Goal: Communication & Community: Share content

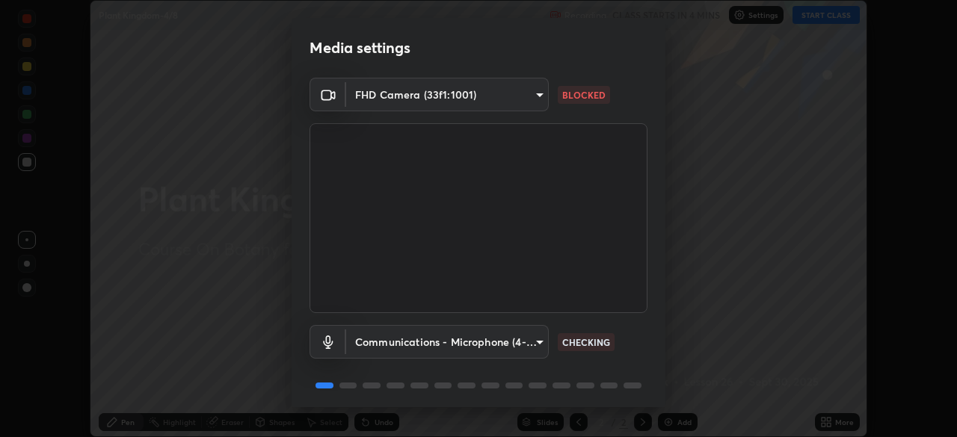
scroll to position [53, 0]
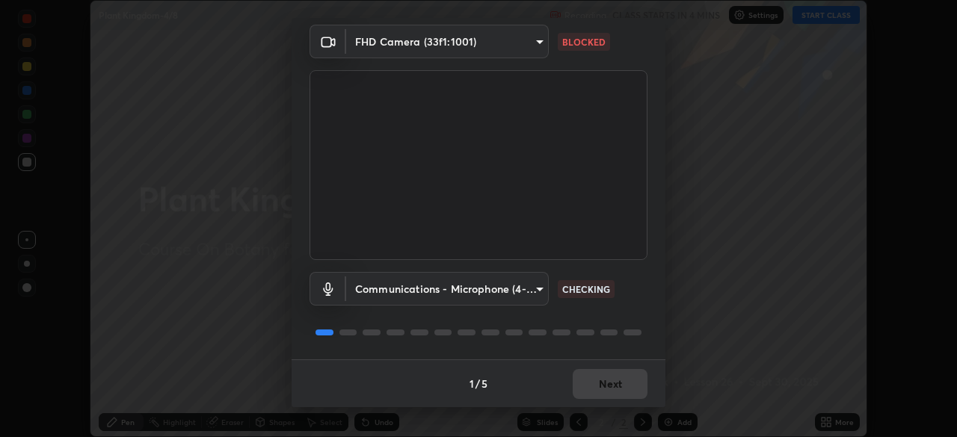
click at [487, 285] on body "Erase all Plant Kingdom-4/8 Recording CLASS STARTS IN 4 MINS Settings START CLA…" at bounding box center [478, 218] width 957 height 437
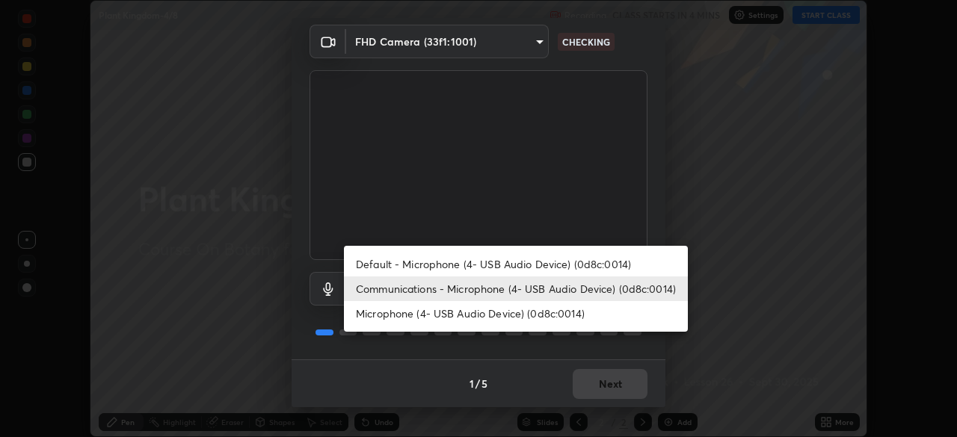
click at [510, 318] on li "Microphone (4- USB Audio Device) (0d8c:0014)" at bounding box center [516, 313] width 344 height 25
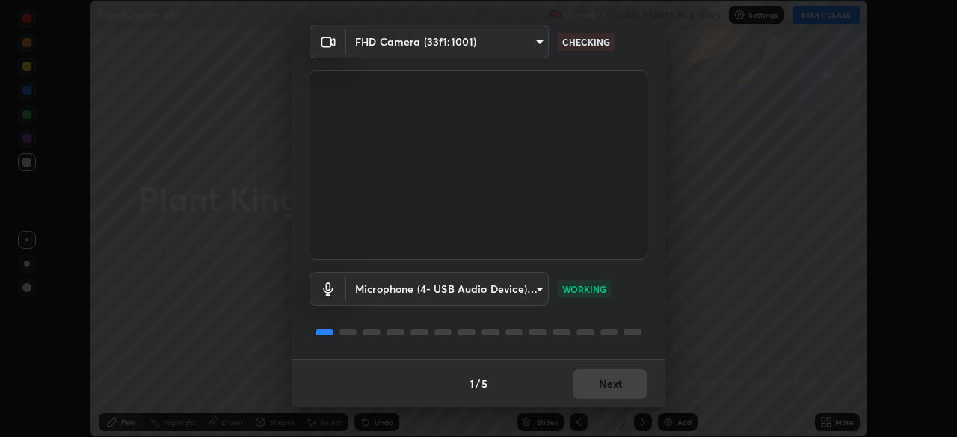
type input "5703aaeb4d0c15cad4948f2b0362dbf3bb89da9746edab94ddbe84c2b0537bb1"
click at [611, 391] on button "Next" at bounding box center [610, 384] width 75 height 30
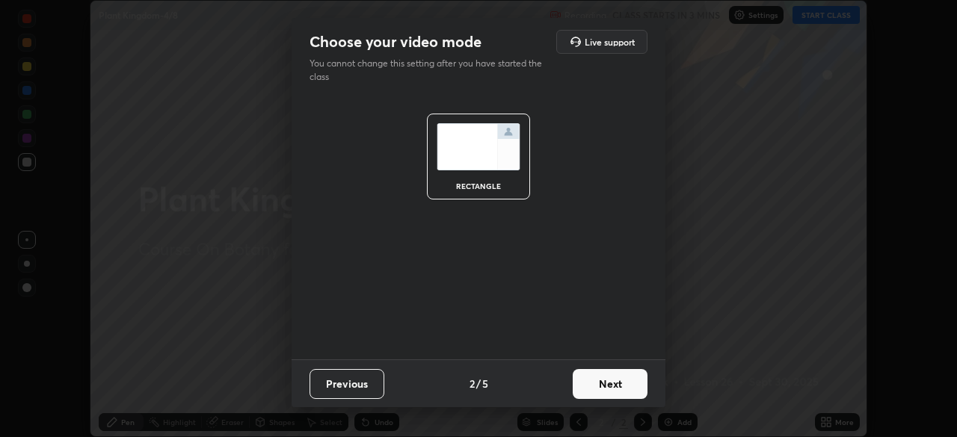
click at [611, 385] on button "Next" at bounding box center [610, 384] width 75 height 30
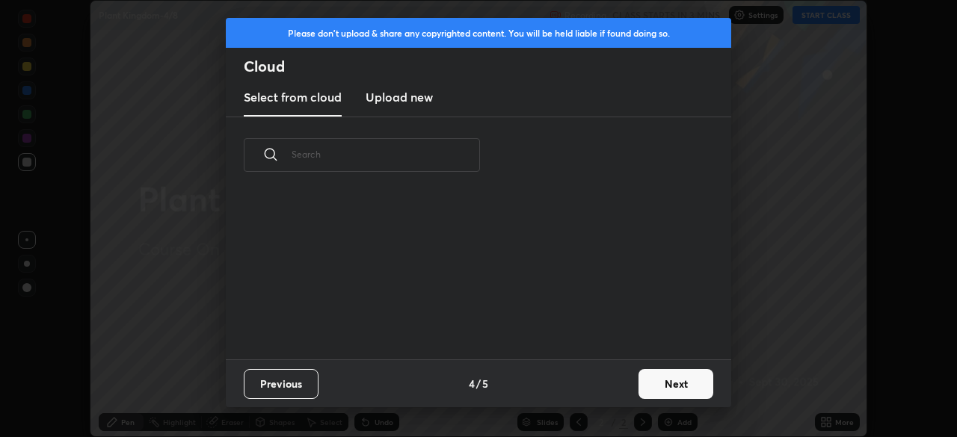
click at [630, 385] on div "Previous 4 / 5 Next" at bounding box center [478, 384] width 505 height 48
click at [664, 391] on button "Next" at bounding box center [675, 384] width 75 height 30
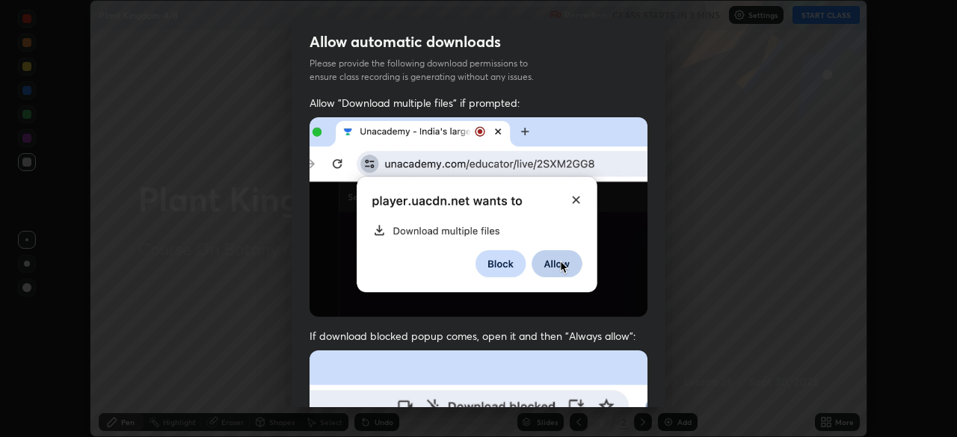
click at [647, 384] on div "Allow "Download multiple files" if prompted: If download blocked popup comes, o…" at bounding box center [479, 410] width 374 height 629
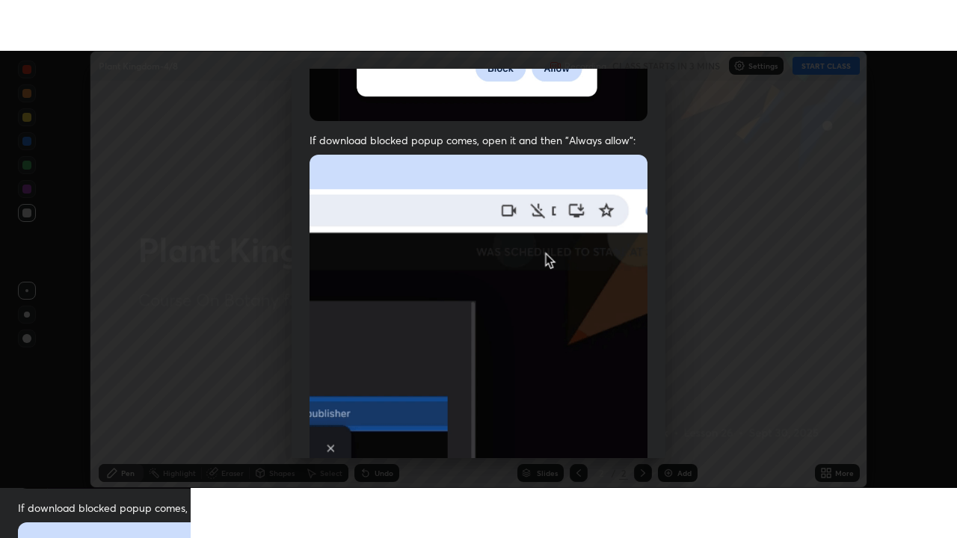
scroll to position [358, 0]
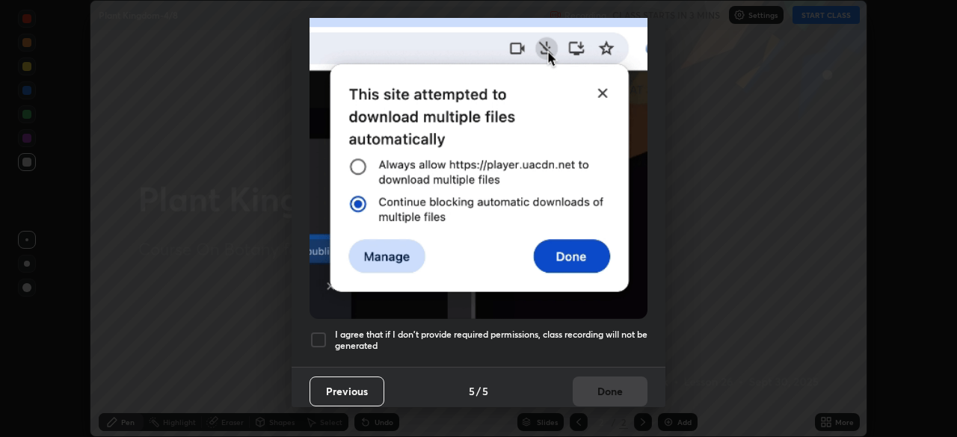
click at [568, 329] on h5 "I agree that if I don't provide required permissions, class recording will not …" at bounding box center [491, 340] width 313 height 23
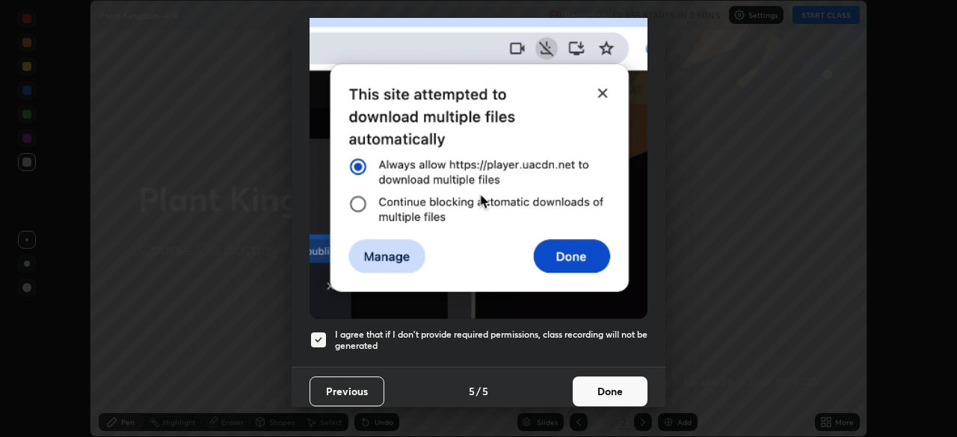
click at [604, 382] on button "Done" at bounding box center [610, 392] width 75 height 30
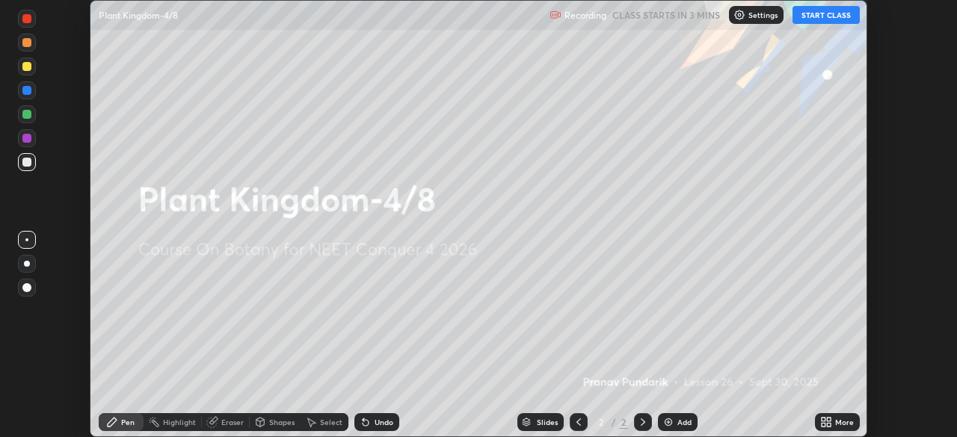
click at [825, 422] on icon at bounding box center [826, 422] width 12 height 12
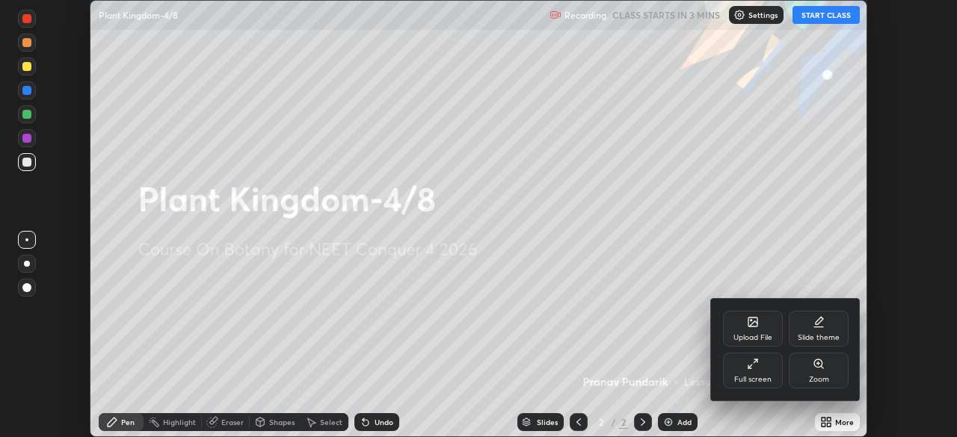
click at [767, 372] on div "Full screen" at bounding box center [753, 371] width 60 height 36
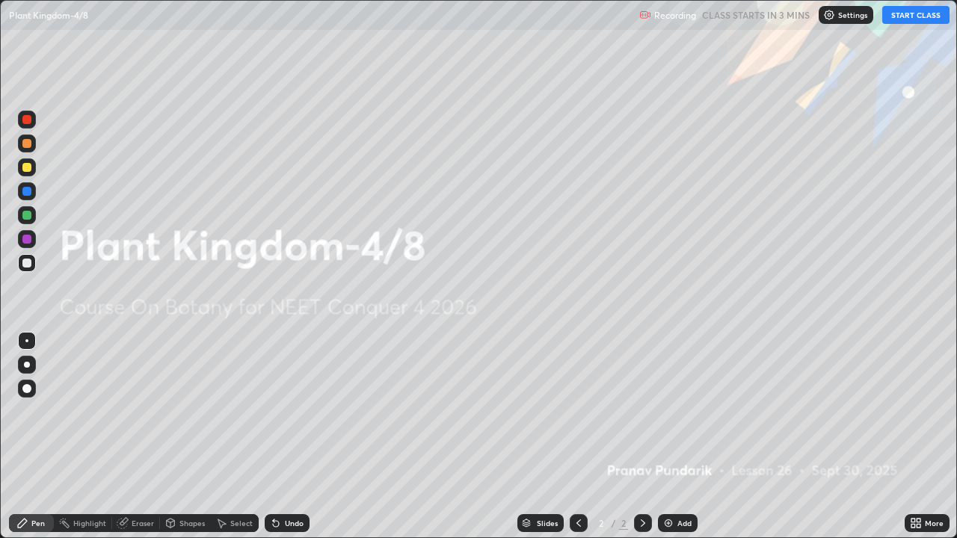
scroll to position [538, 957]
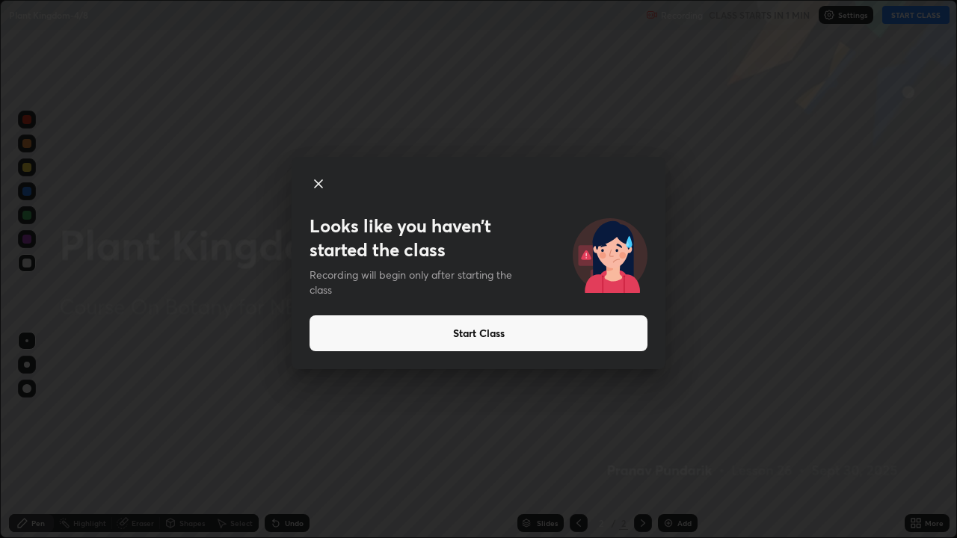
click at [575, 338] on button "Start Class" at bounding box center [479, 333] width 338 height 36
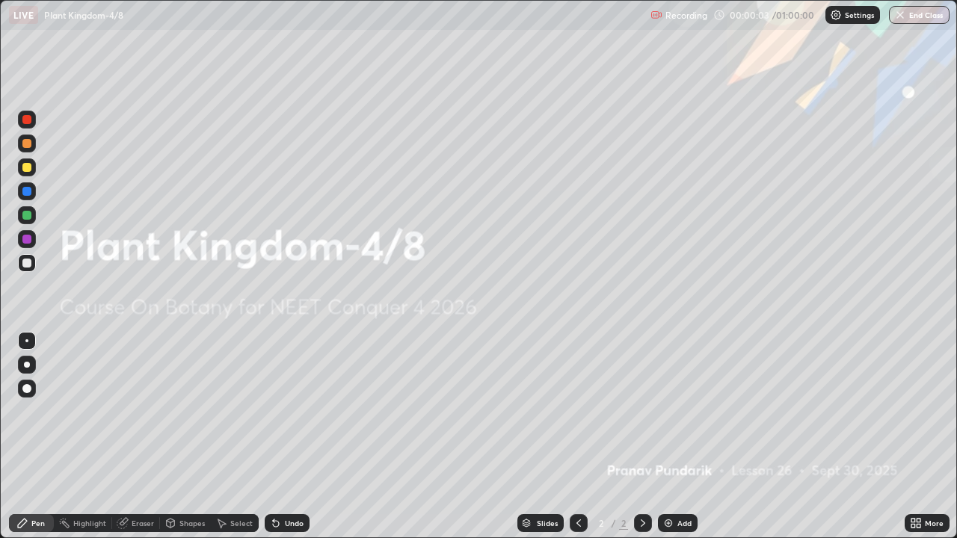
click at [915, 437] on icon at bounding box center [913, 521] width 4 height 4
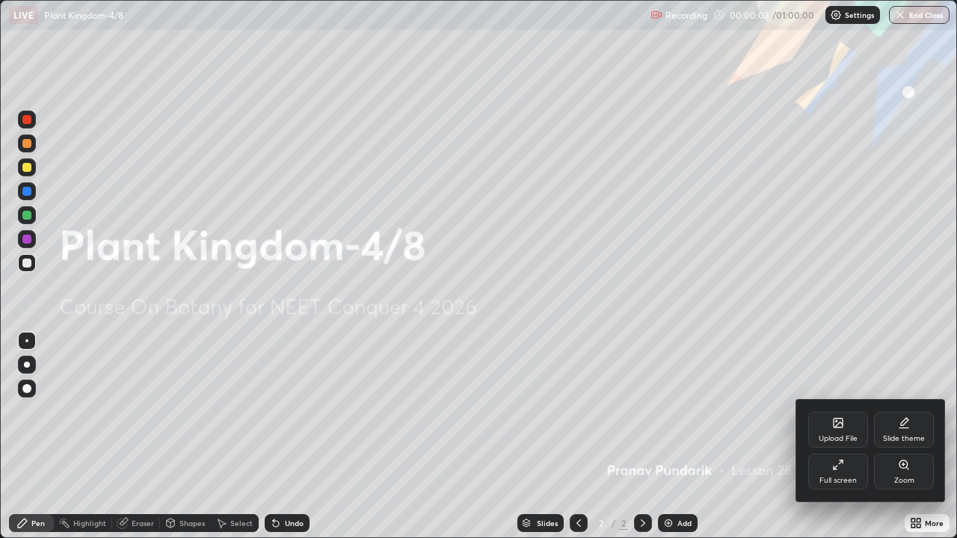
click at [759, 350] on div at bounding box center [478, 269] width 957 height 538
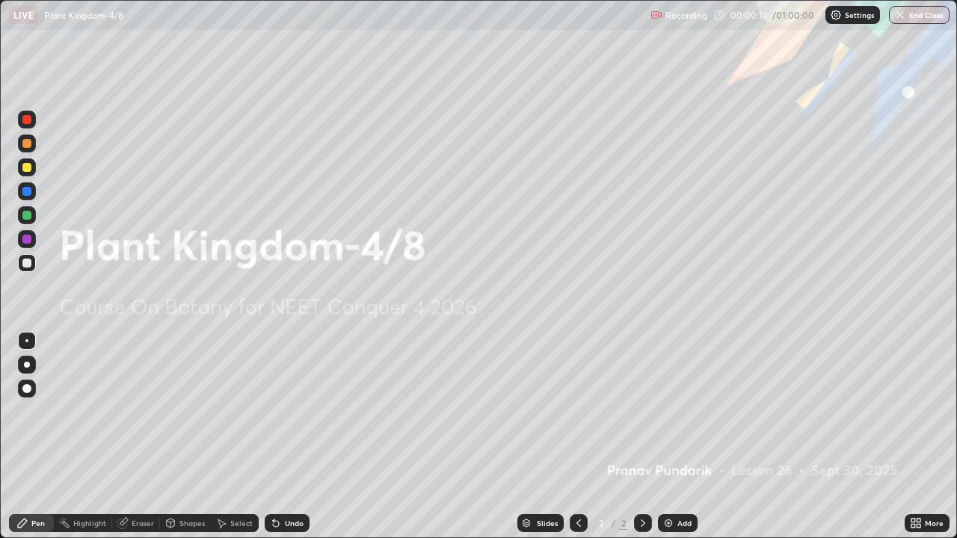
click at [913, 437] on icon at bounding box center [913, 521] width 4 height 4
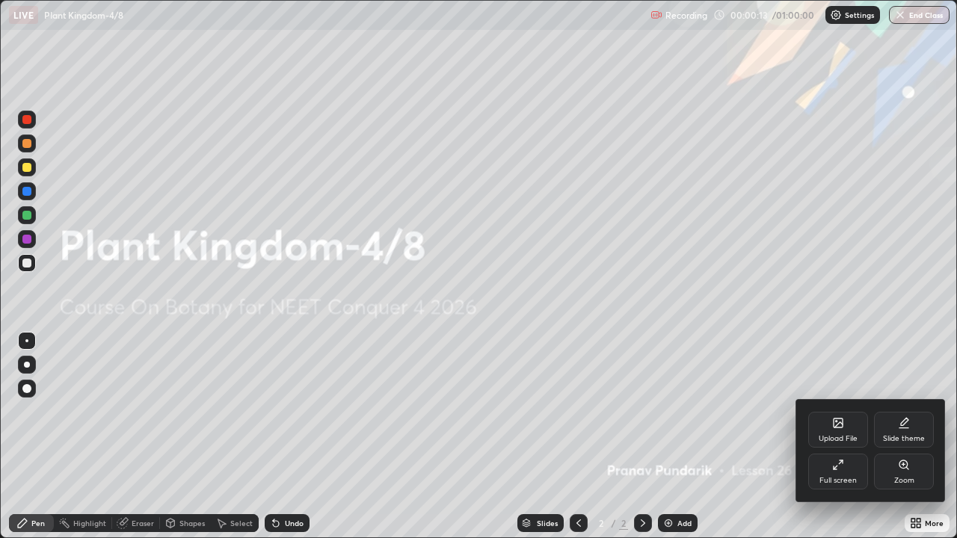
click at [828, 417] on div "Upload File" at bounding box center [838, 430] width 60 height 36
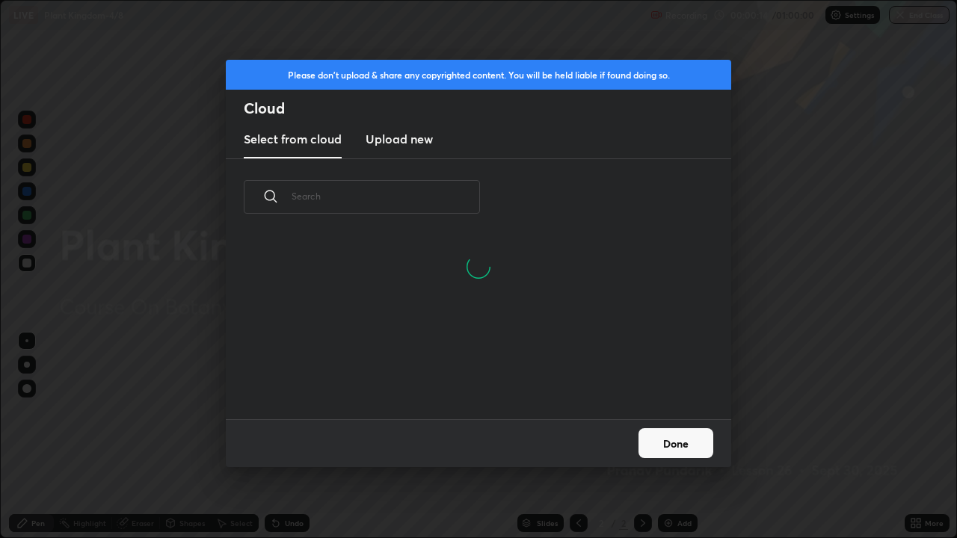
click at [424, 194] on input "text" at bounding box center [386, 196] width 188 height 64
click at [428, 190] on input "text" at bounding box center [386, 196] width 188 height 64
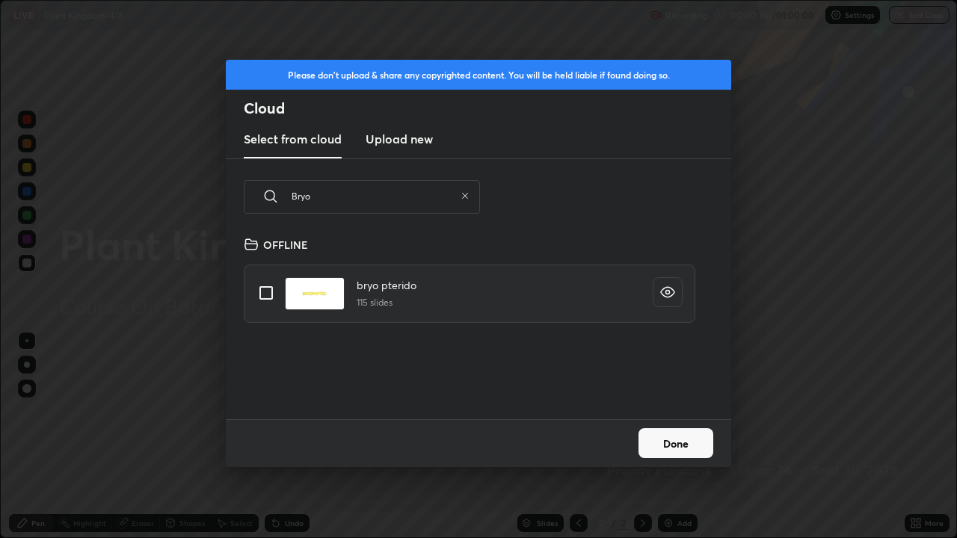
scroll to position [184, 480]
type input "Bryo"
click at [274, 294] on input "grid" at bounding box center [265, 292] width 31 height 31
checkbox input "true"
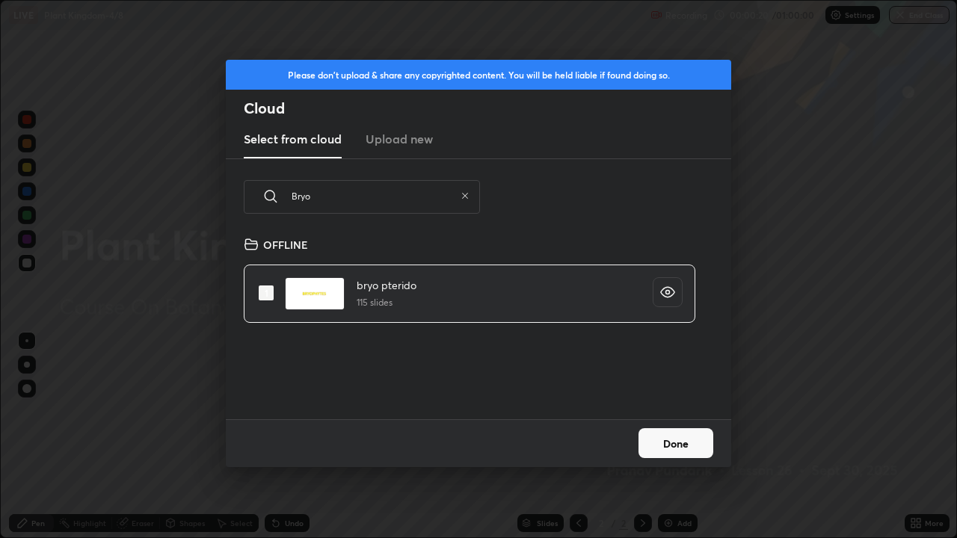
click at [463, 197] on icon at bounding box center [465, 195] width 9 height 9
click at [422, 193] on input "text" at bounding box center [386, 196] width 188 height 64
click at [422, 190] on input "text" at bounding box center [386, 196] width 188 height 64
checkbox input "false"
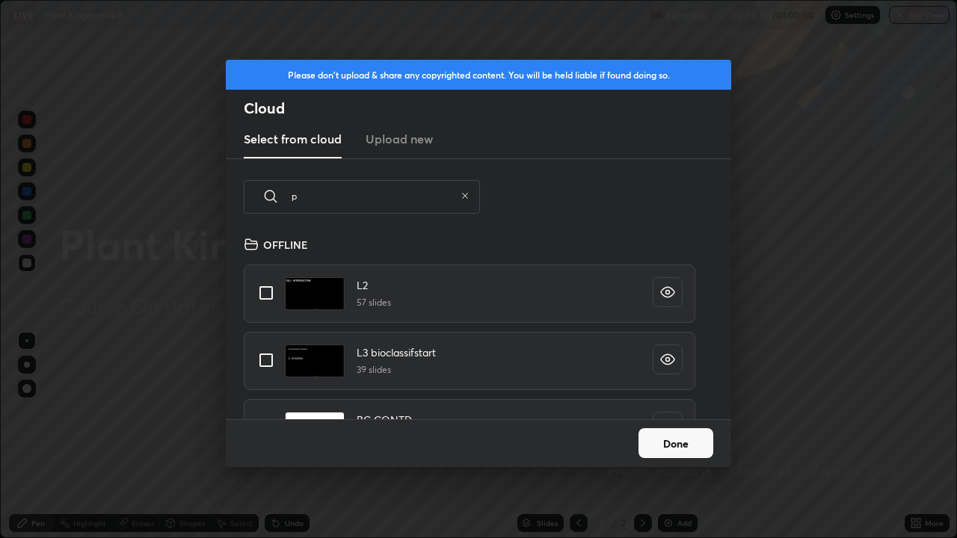
type input "pt"
type textarea "x"
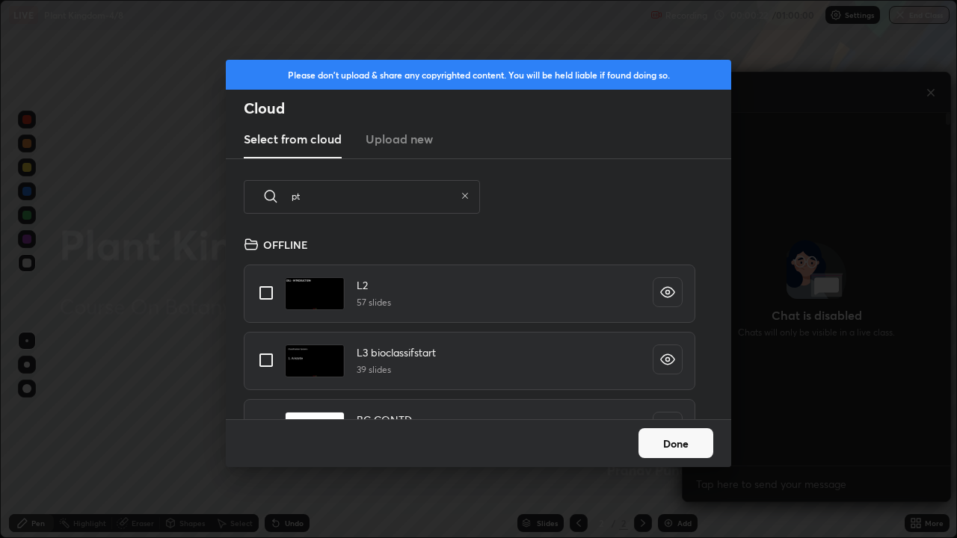
scroll to position [348, 263]
type input "pterid"
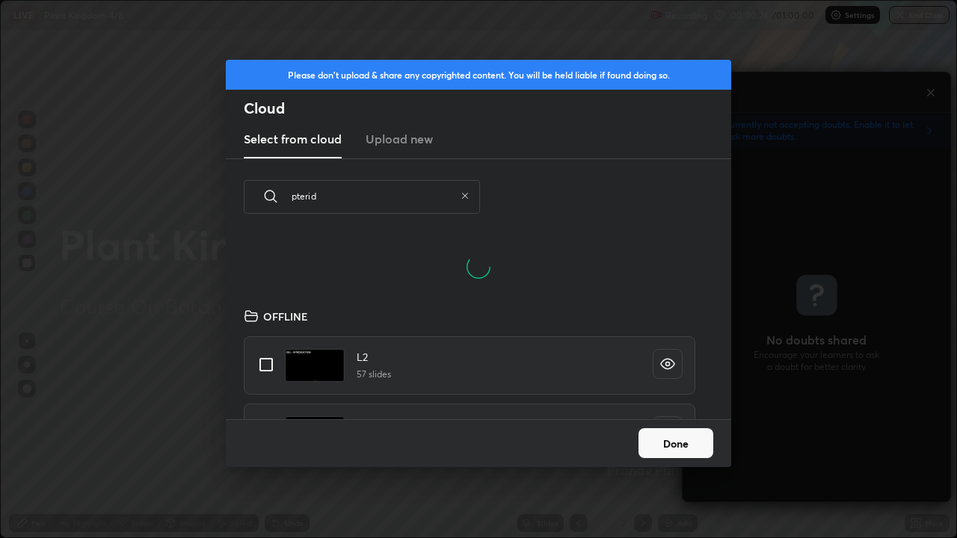
scroll to position [112, 480]
checkbox input "true"
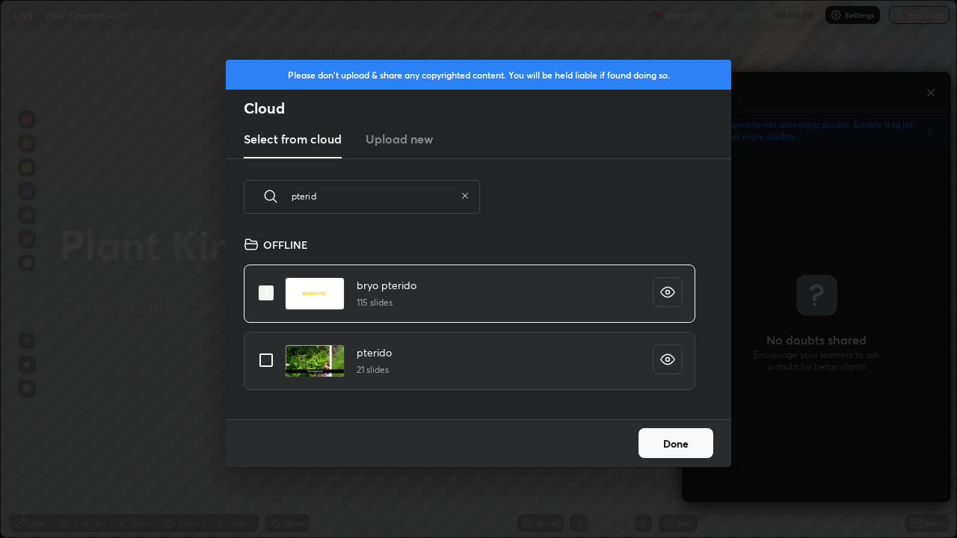
scroll to position [184, 480]
type input "pterid"
click at [265, 360] on input "grid" at bounding box center [265, 360] width 31 height 31
checkbox input "true"
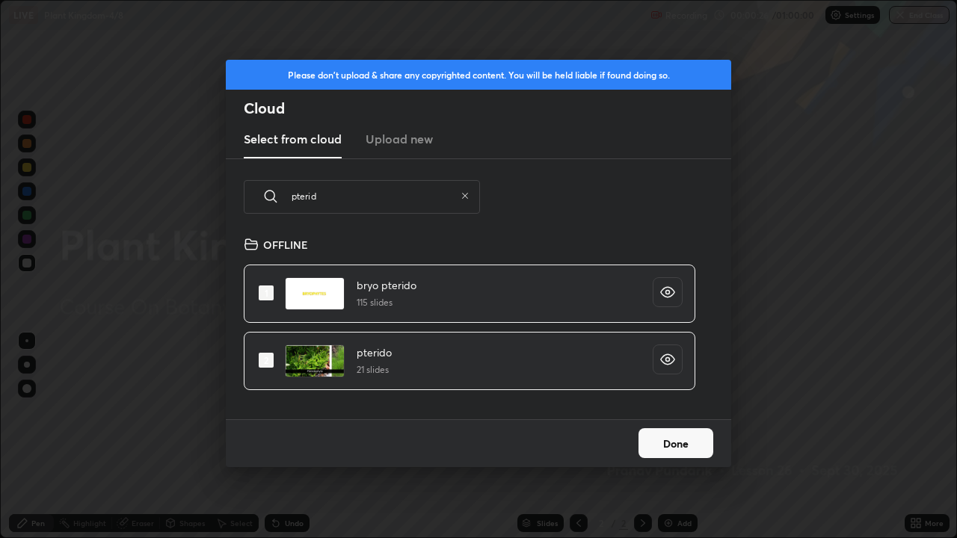
click at [658, 437] on button "Done" at bounding box center [675, 443] width 75 height 30
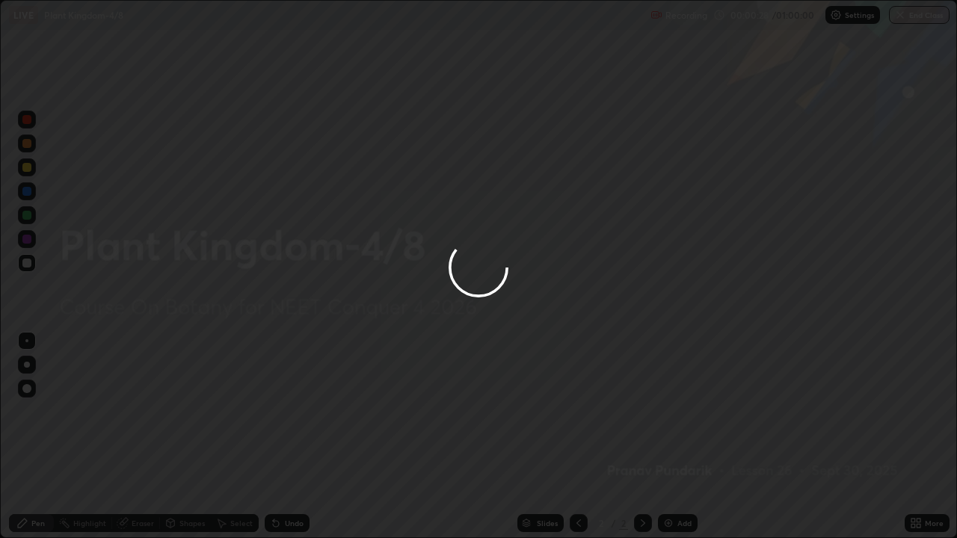
click at [576, 437] on div at bounding box center [478, 269] width 957 height 538
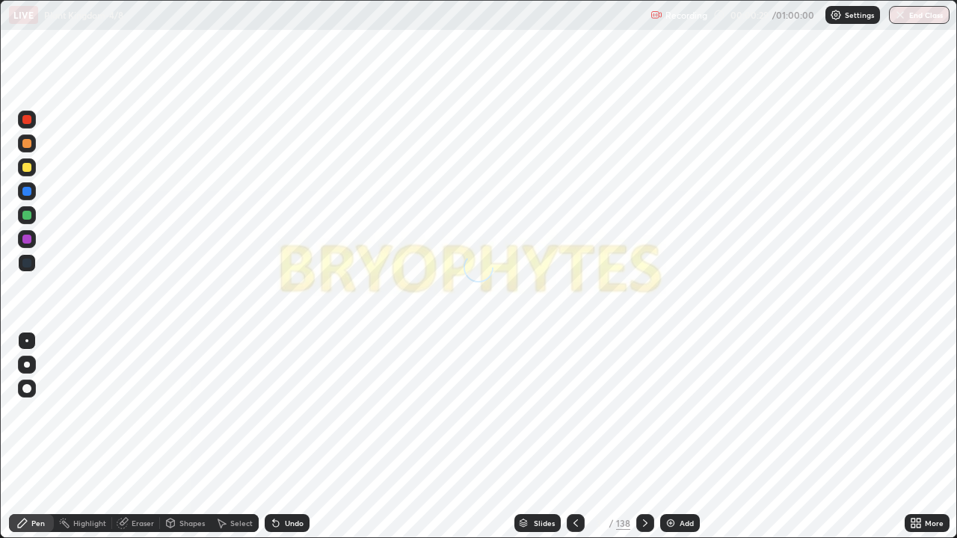
click at [574, 437] on icon at bounding box center [576, 523] width 12 height 12
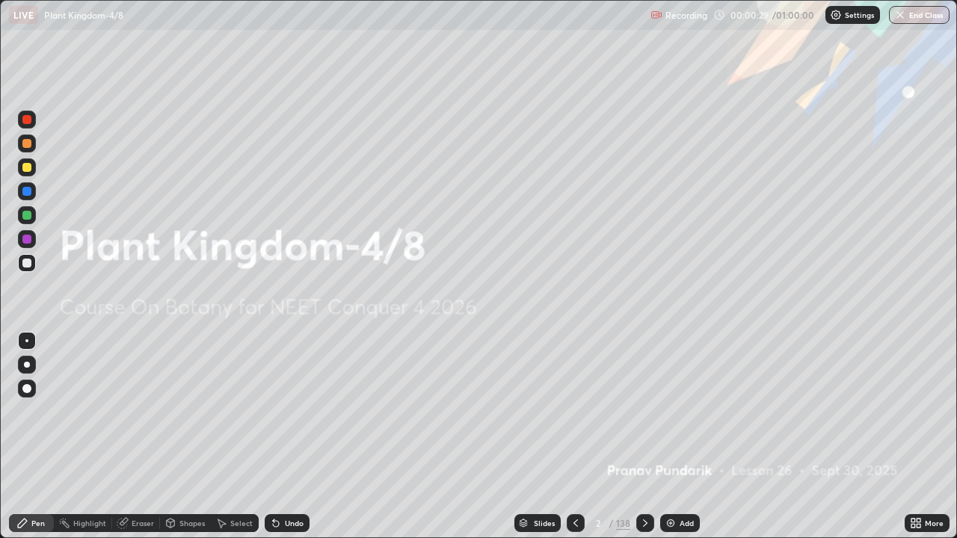
click at [682, 437] on div "Add" at bounding box center [687, 523] width 14 height 7
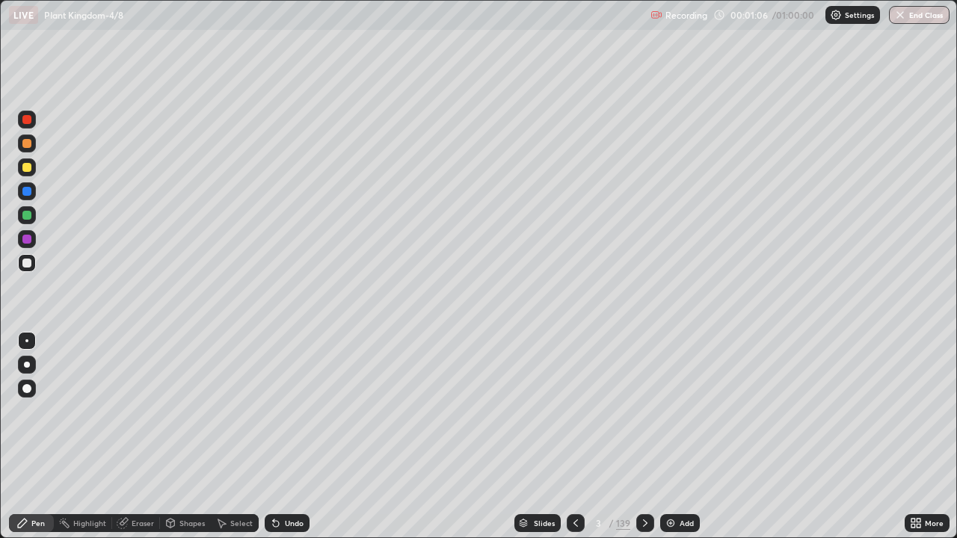
click at [27, 365] on div at bounding box center [27, 365] width 6 height 6
click at [31, 170] on div at bounding box center [26, 167] width 9 height 9
click at [25, 263] on div at bounding box center [26, 263] width 9 height 9
click at [678, 437] on div "Add" at bounding box center [680, 523] width 40 height 18
click at [28, 173] on div at bounding box center [27, 167] width 18 height 18
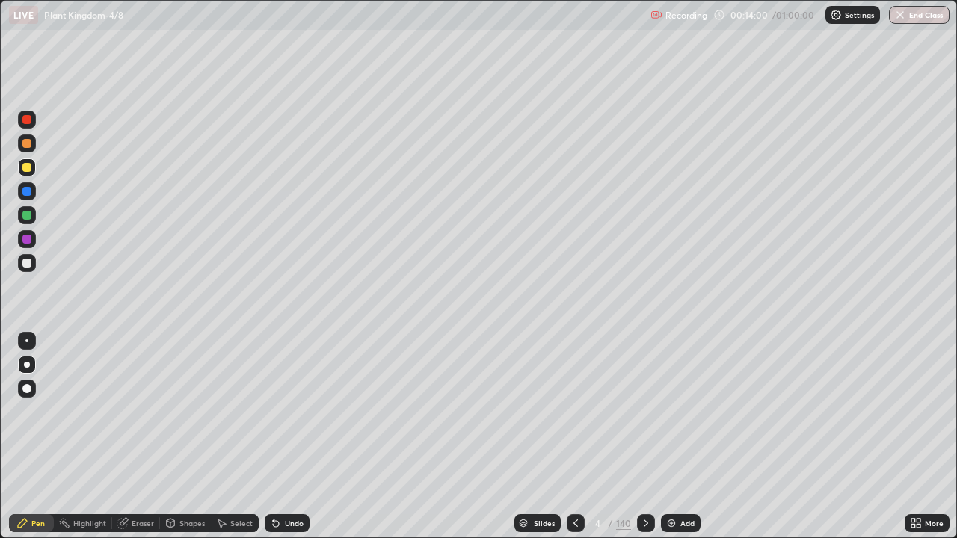
click at [286, 437] on div "Undo" at bounding box center [294, 523] width 19 height 7
click at [284, 437] on div "Undo" at bounding box center [287, 523] width 45 height 18
click at [547, 437] on div "Slides" at bounding box center [544, 523] width 21 height 7
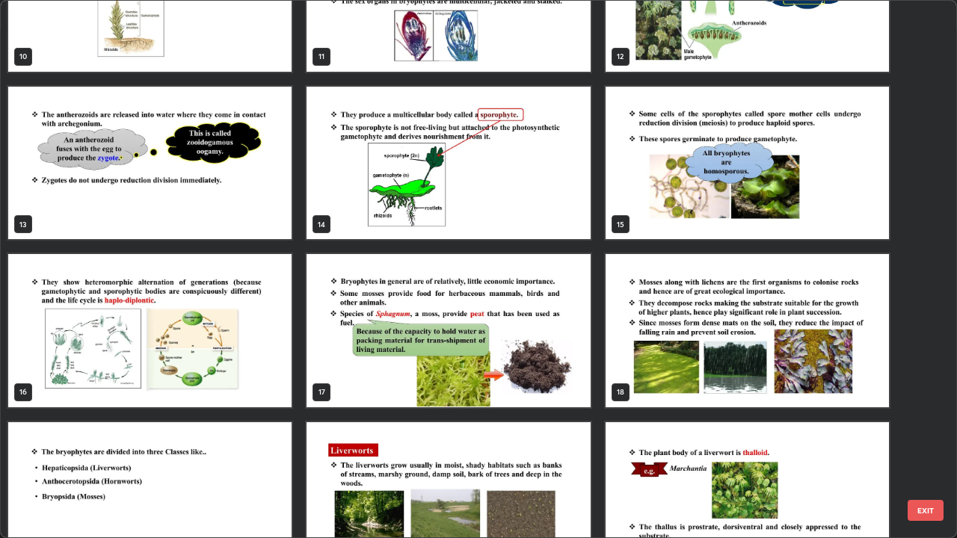
scroll to position [757, 0]
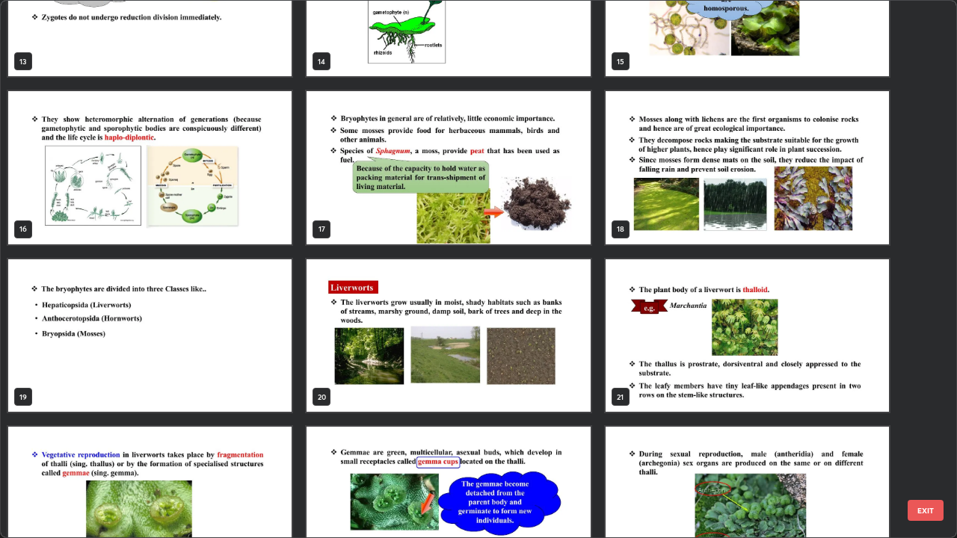
click at [571, 234] on img "grid" at bounding box center [448, 167] width 283 height 153
click at [568, 233] on img "grid" at bounding box center [448, 167] width 283 height 153
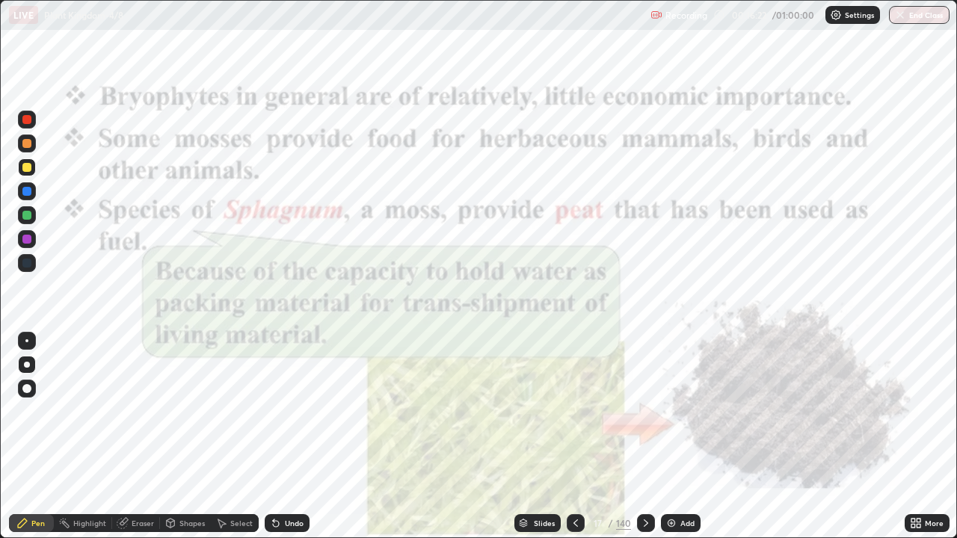
click at [568, 233] on img "grid" at bounding box center [448, 167] width 283 height 153
click at [567, 229] on img "grid" at bounding box center [448, 167] width 283 height 153
click at [564, 232] on img "grid" at bounding box center [448, 167] width 283 height 153
click at [914, 437] on div "More" at bounding box center [927, 523] width 45 height 18
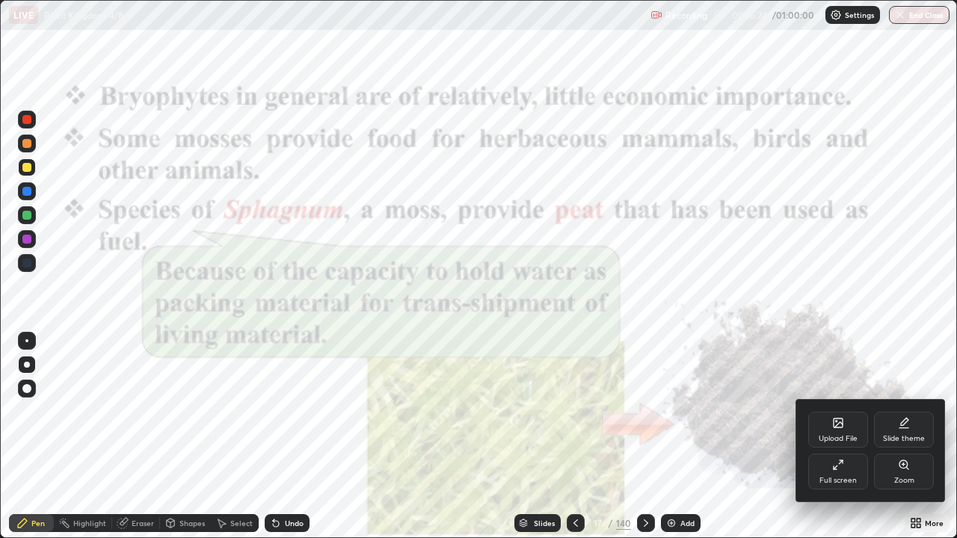
click at [906, 437] on div "Zoom" at bounding box center [904, 480] width 20 height 7
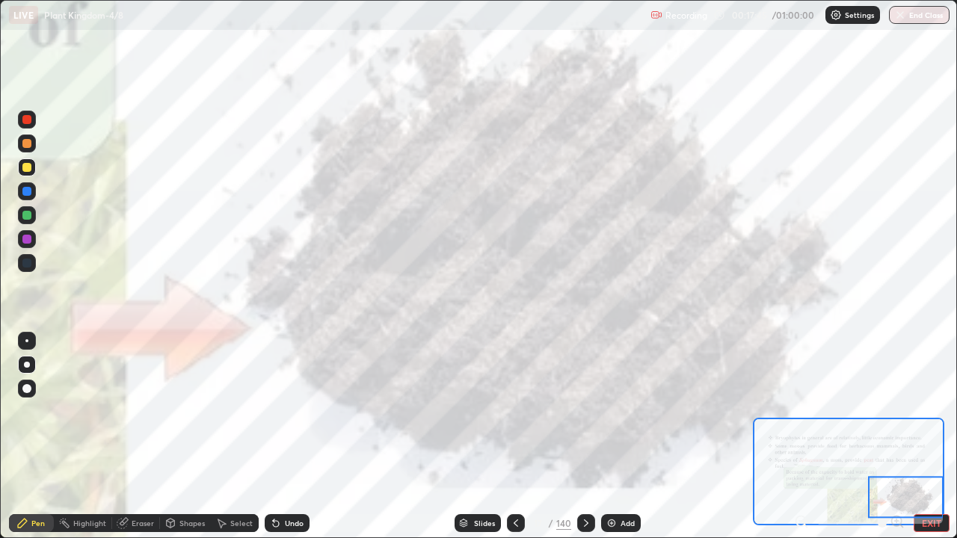
click at [495, 437] on div "Slides" at bounding box center [478, 523] width 46 height 18
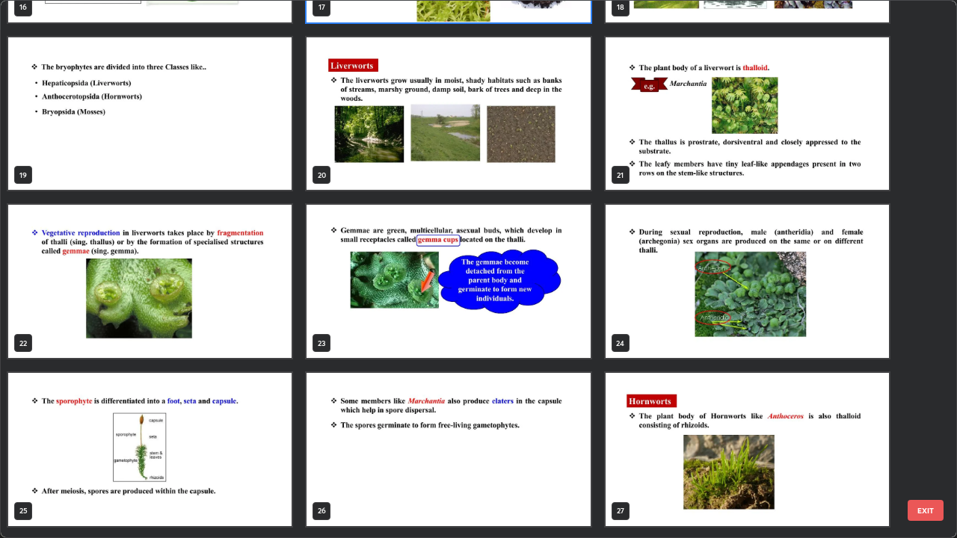
scroll to position [990, 0]
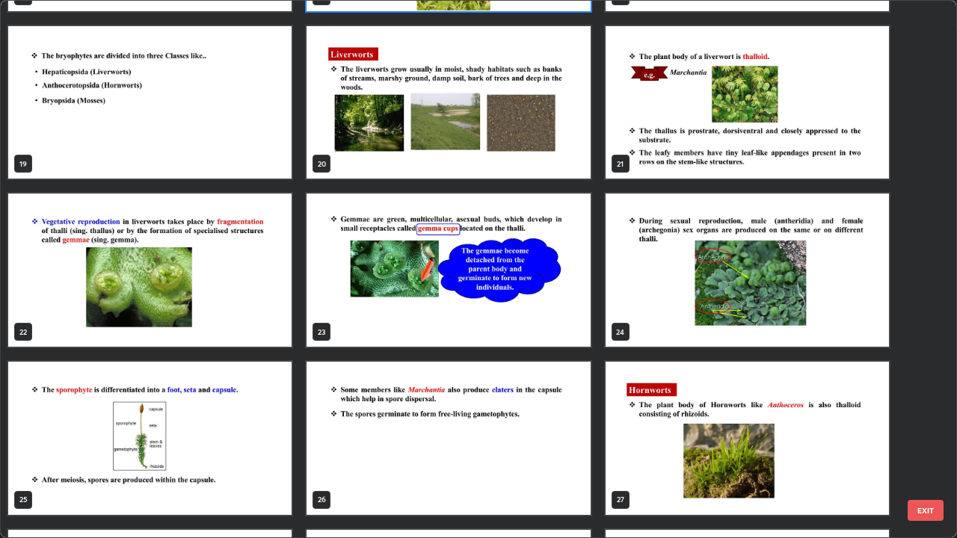
click at [390, 306] on img "grid" at bounding box center [448, 270] width 283 height 153
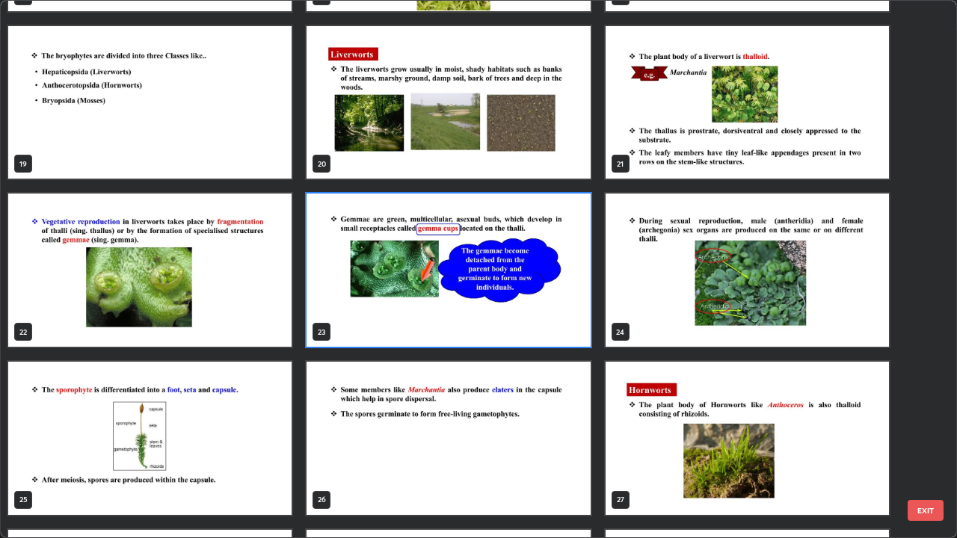
click at [394, 311] on img "grid" at bounding box center [448, 270] width 283 height 153
click at [401, 313] on img "grid" at bounding box center [448, 270] width 283 height 153
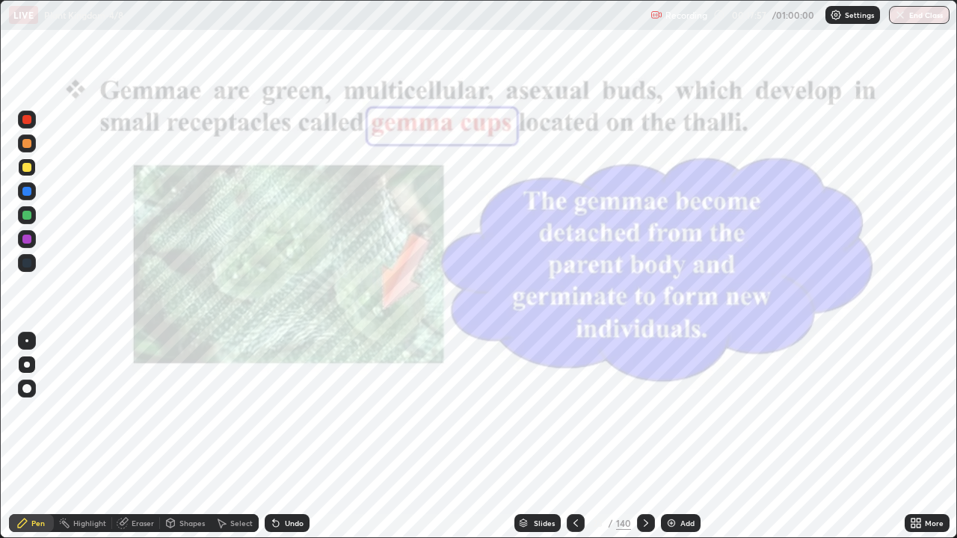
click at [406, 318] on img "grid" at bounding box center [448, 270] width 283 height 153
click at [916, 437] on icon at bounding box center [916, 523] width 12 height 12
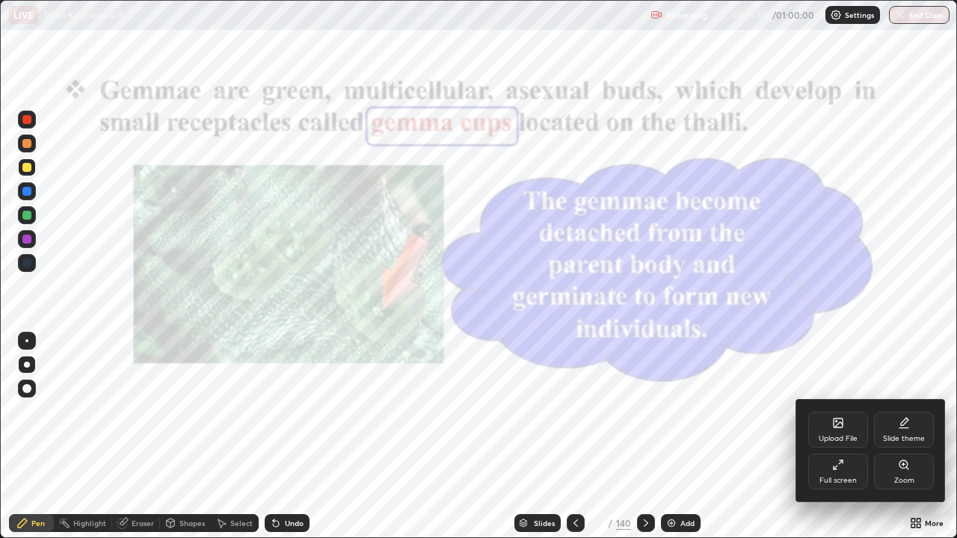
click at [904, 437] on div "Zoom" at bounding box center [904, 480] width 20 height 7
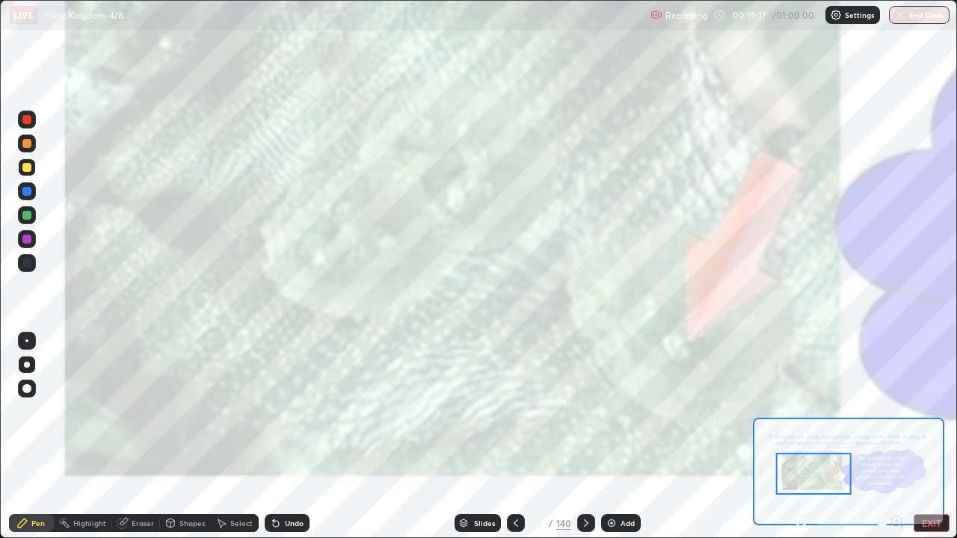
click at [510, 437] on icon at bounding box center [516, 523] width 12 height 12
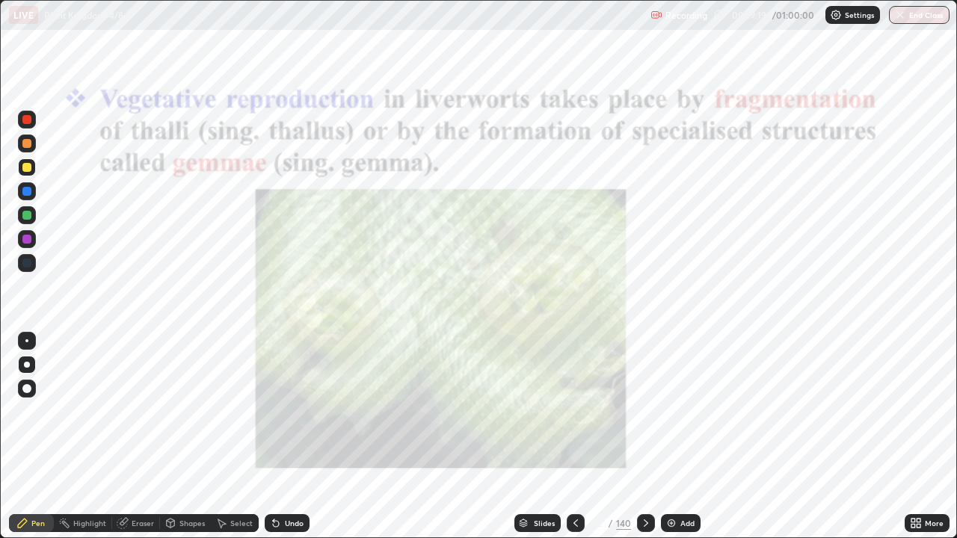
click at [918, 437] on icon at bounding box center [919, 526] width 4 height 4
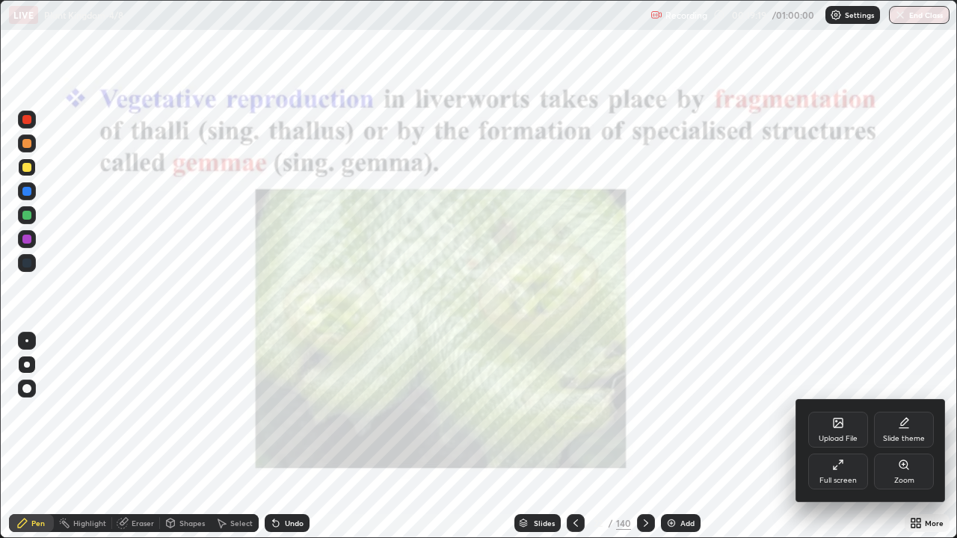
click at [917, 437] on div "Zoom" at bounding box center [904, 472] width 60 height 36
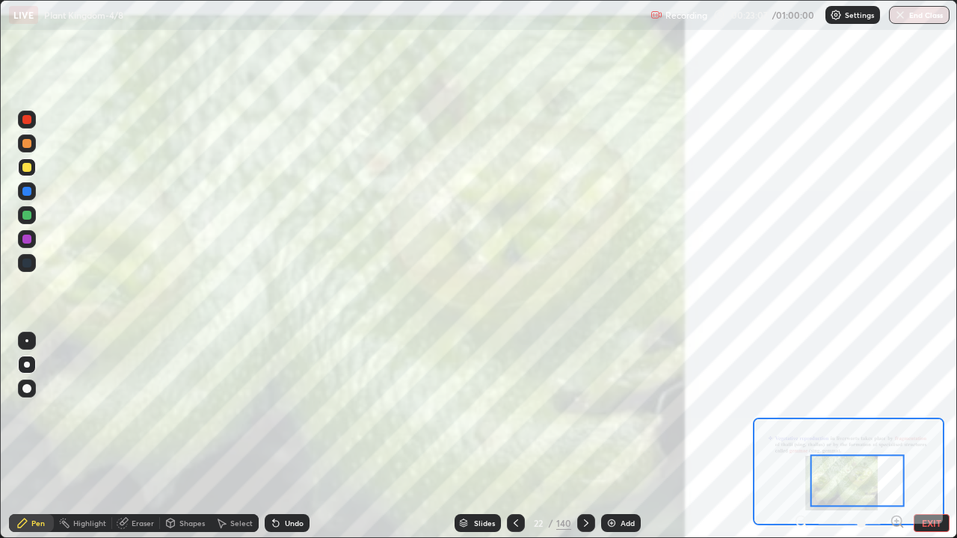
click at [485, 437] on div "Slides" at bounding box center [478, 523] width 46 height 18
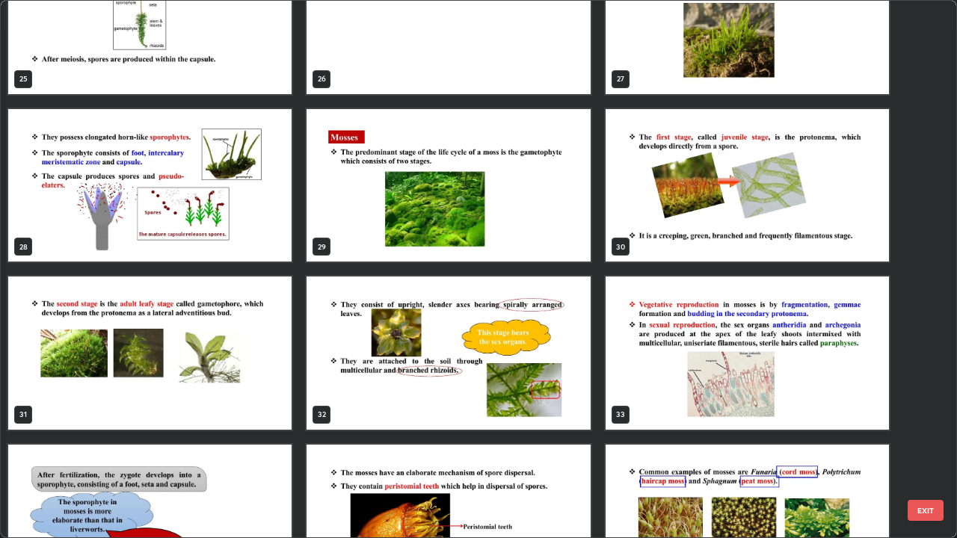
scroll to position [1411, 0]
click at [683, 230] on img "grid" at bounding box center [747, 185] width 283 height 153
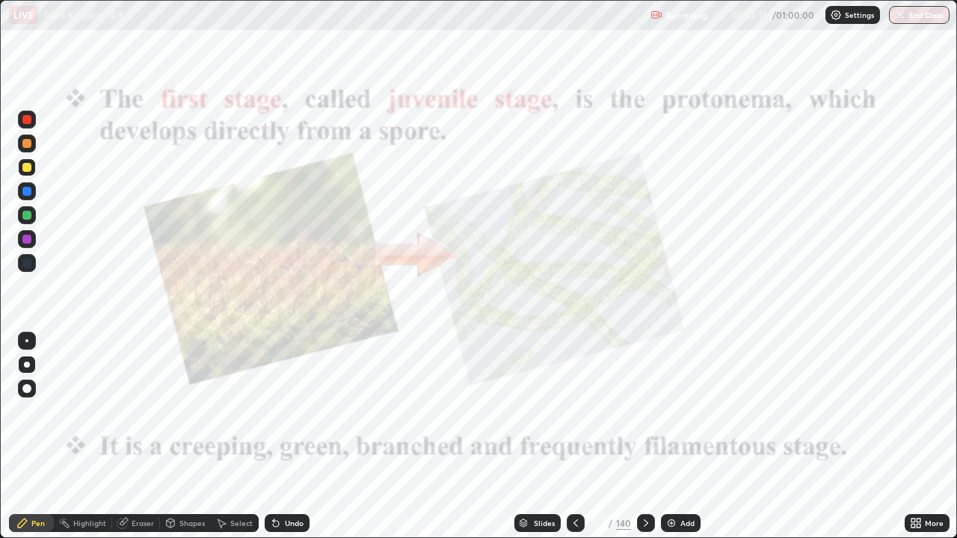
click at [683, 230] on img "grid" at bounding box center [747, 185] width 283 height 153
click at [684, 224] on img "grid" at bounding box center [747, 185] width 283 height 153
click at [913, 437] on icon at bounding box center [913, 521] width 4 height 4
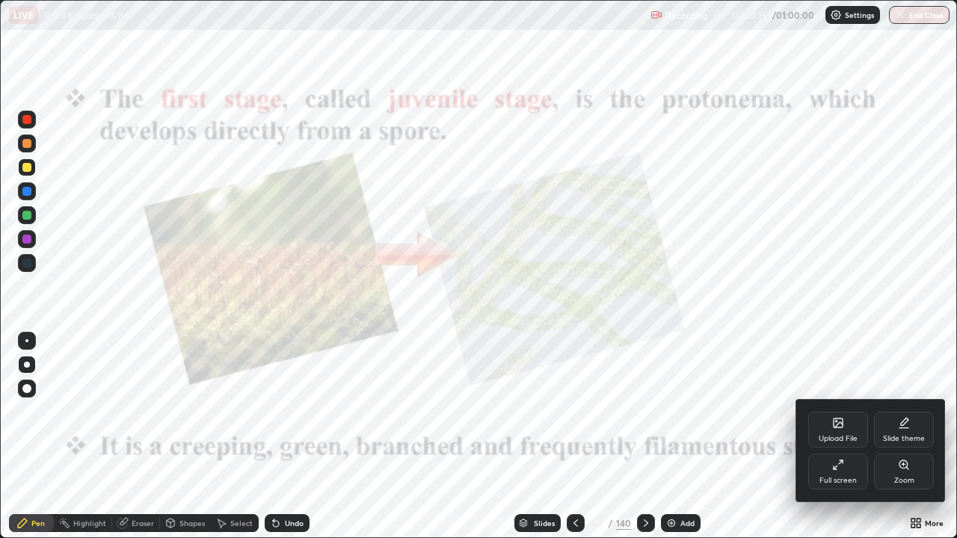
click at [893, 437] on div "Zoom" at bounding box center [904, 472] width 60 height 36
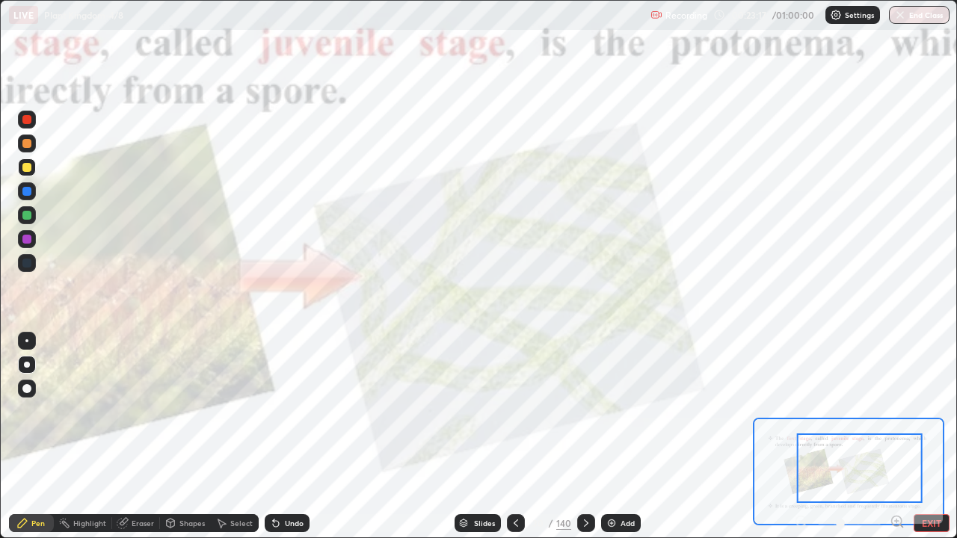
click at [901, 437] on icon at bounding box center [901, 526] width 3 height 3
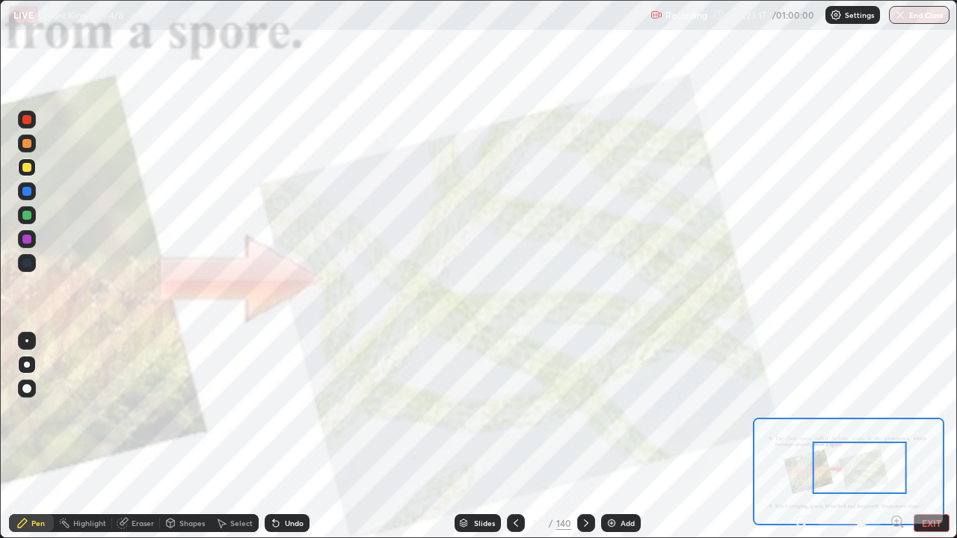
click at [896, 437] on icon at bounding box center [897, 521] width 4 height 0
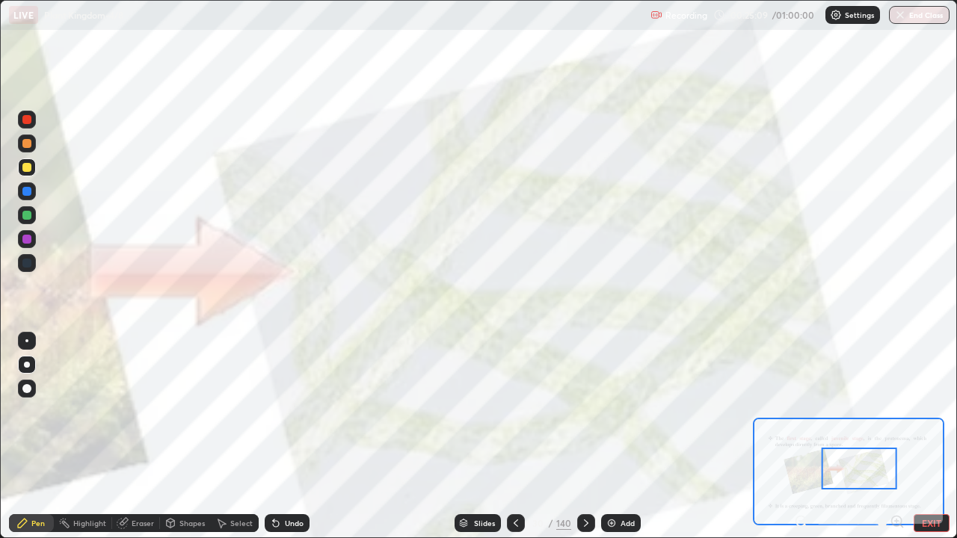
click at [585, 437] on icon at bounding box center [586, 523] width 12 height 12
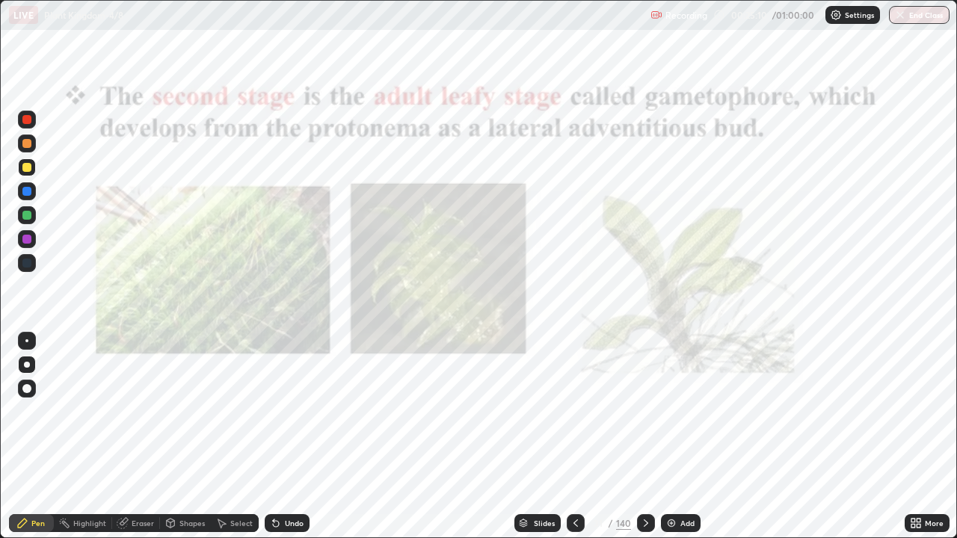
click at [920, 437] on icon at bounding box center [916, 523] width 12 height 12
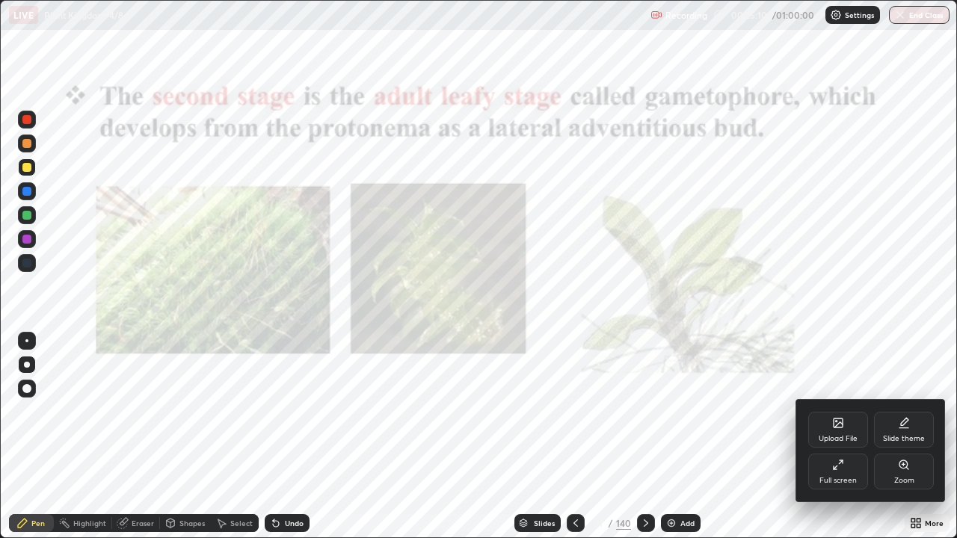
click at [894, 437] on div "Zoom" at bounding box center [904, 480] width 20 height 7
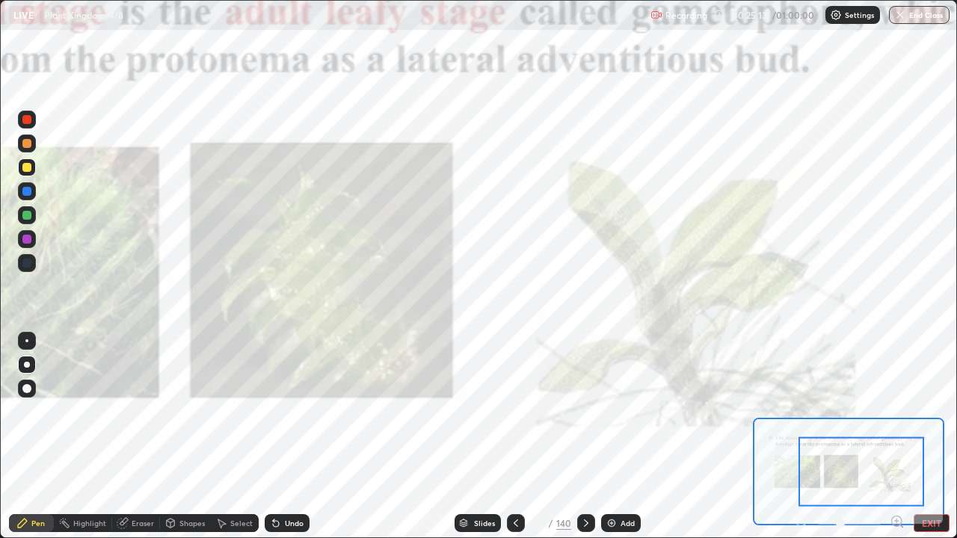
click at [896, 437] on icon at bounding box center [897, 521] width 4 height 0
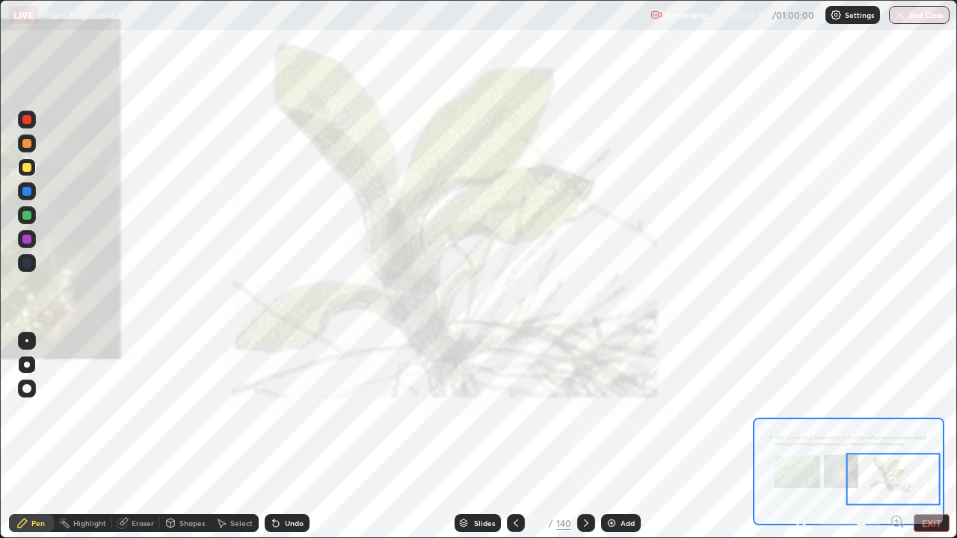
click at [29, 260] on div at bounding box center [26, 263] width 9 height 9
click at [31, 126] on div at bounding box center [27, 120] width 18 height 18
click at [621, 437] on div "Add" at bounding box center [628, 523] width 14 height 7
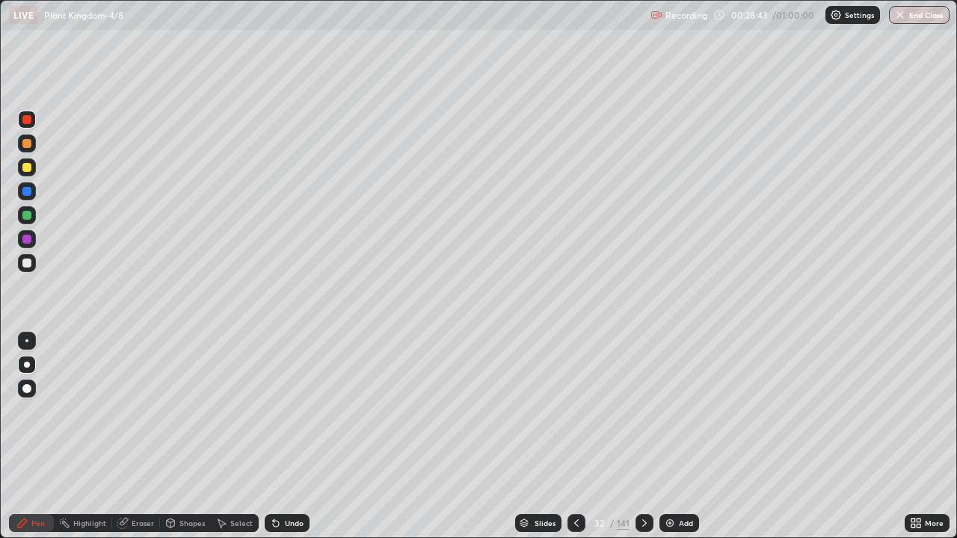
click at [32, 262] on div at bounding box center [27, 263] width 18 height 18
click at [128, 437] on div "Eraser" at bounding box center [136, 523] width 48 height 18
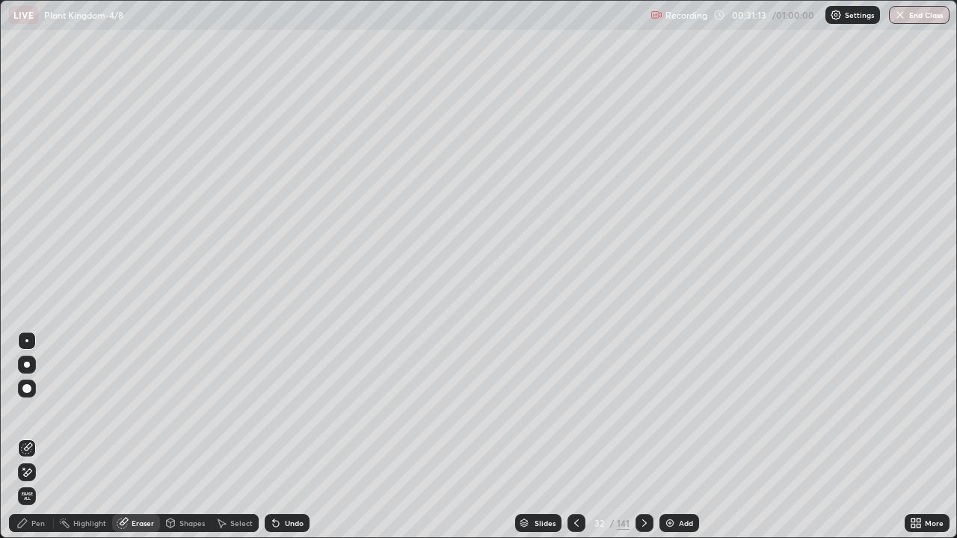
click at [27, 437] on span "Erase all" at bounding box center [27, 496] width 16 height 9
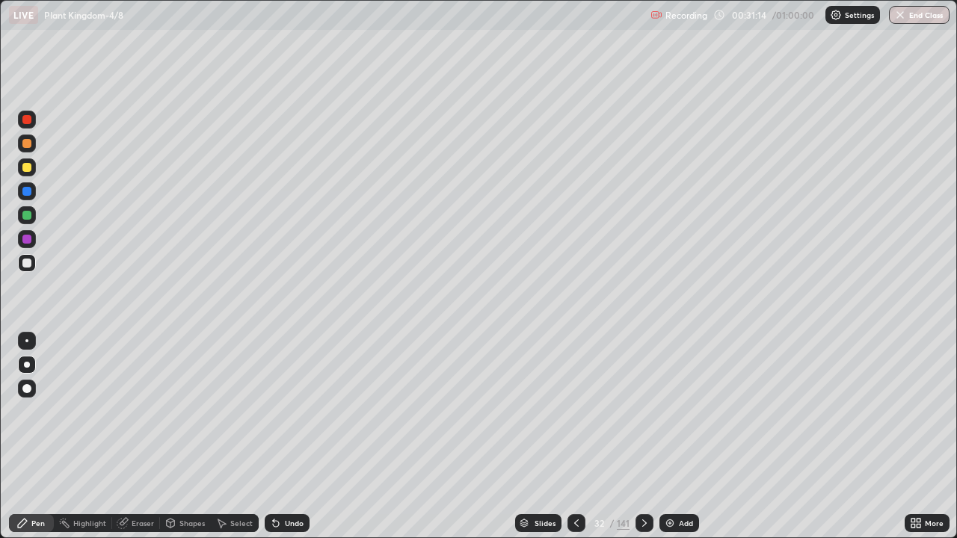
click at [34, 437] on div "Pen" at bounding box center [37, 523] width 13 height 7
click at [541, 437] on div "Slides" at bounding box center [545, 523] width 21 height 7
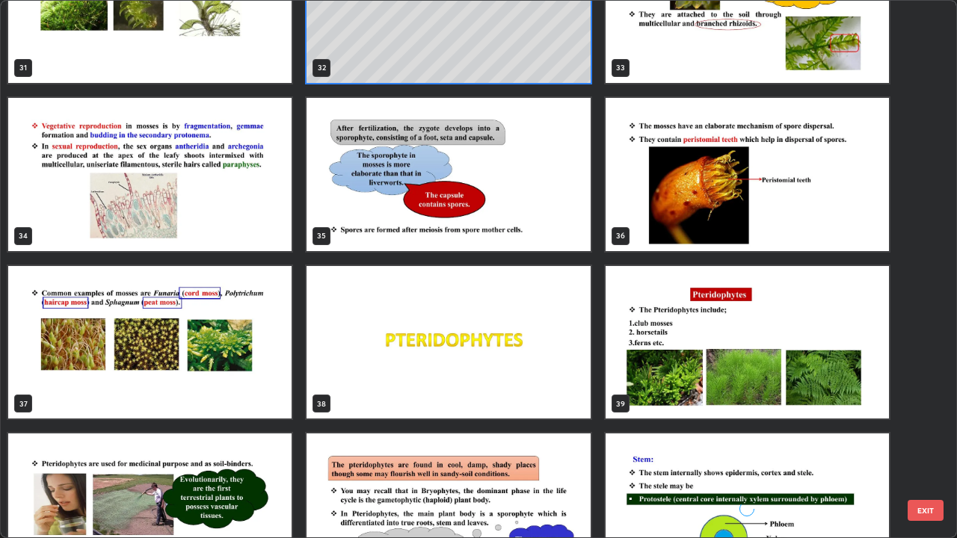
scroll to position [1757, 0]
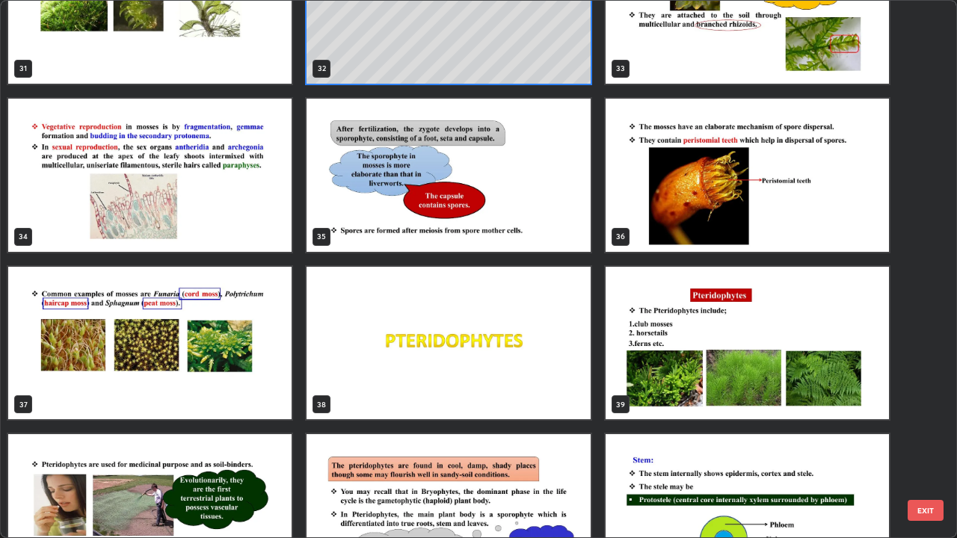
click at [687, 224] on img "grid" at bounding box center [747, 175] width 283 height 153
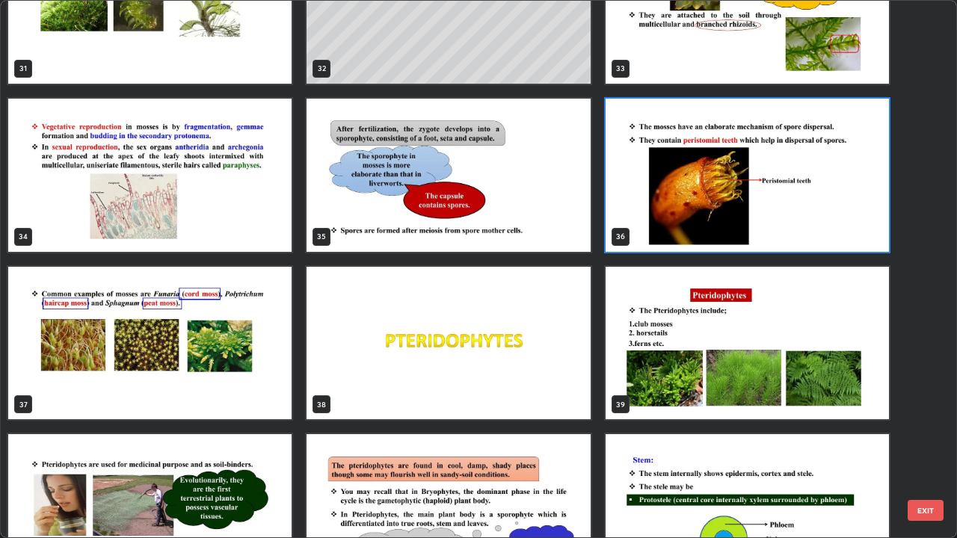
click at [683, 224] on img "grid" at bounding box center [747, 175] width 283 height 153
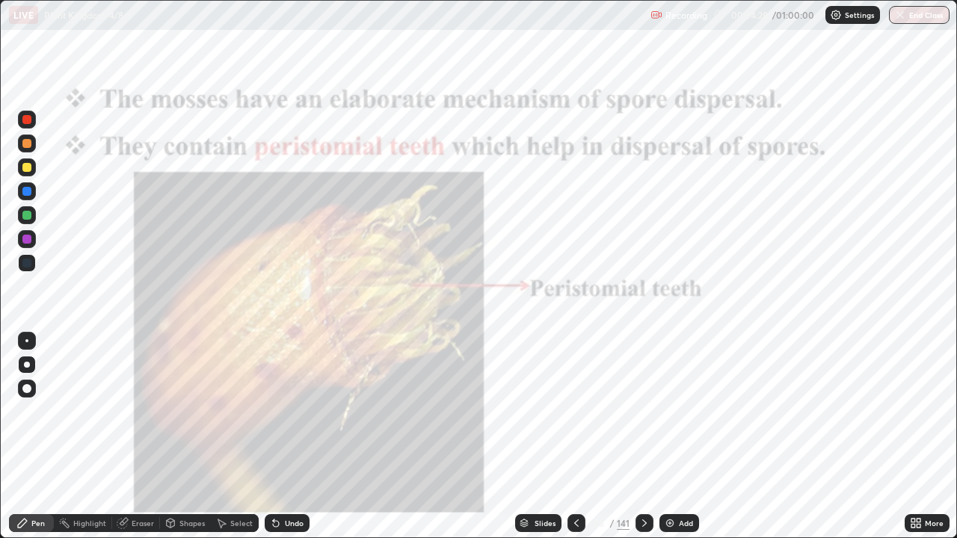
click at [683, 224] on img "grid" at bounding box center [747, 175] width 283 height 153
click at [683, 227] on img "grid" at bounding box center [747, 175] width 283 height 153
click at [683, 1] on div "28 29 30 31 32 33 34 35 36 37 38 39 40 41 42 EXIT" at bounding box center [478, 1] width 955 height 0
click at [914, 437] on div "More" at bounding box center [927, 523] width 45 height 18
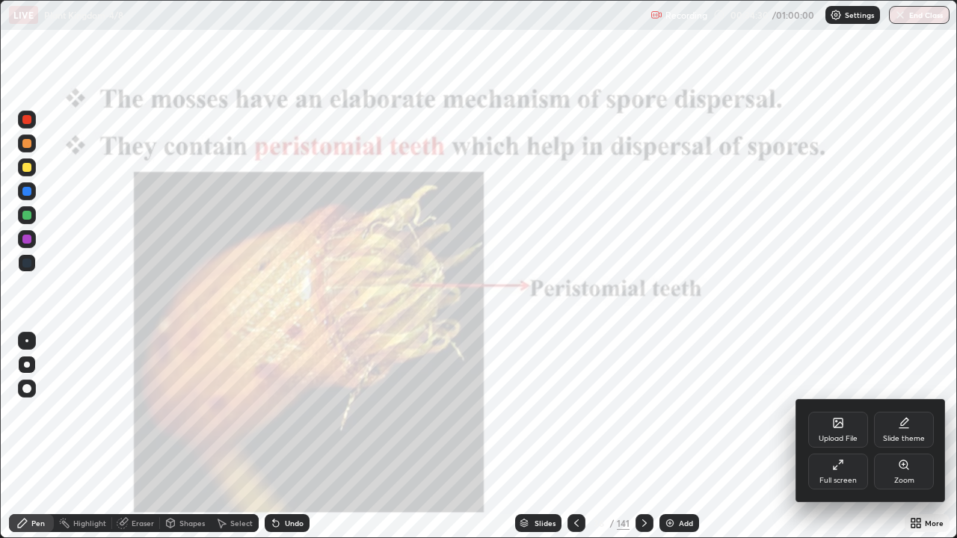
click at [889, 437] on div "Zoom" at bounding box center [904, 472] width 60 height 36
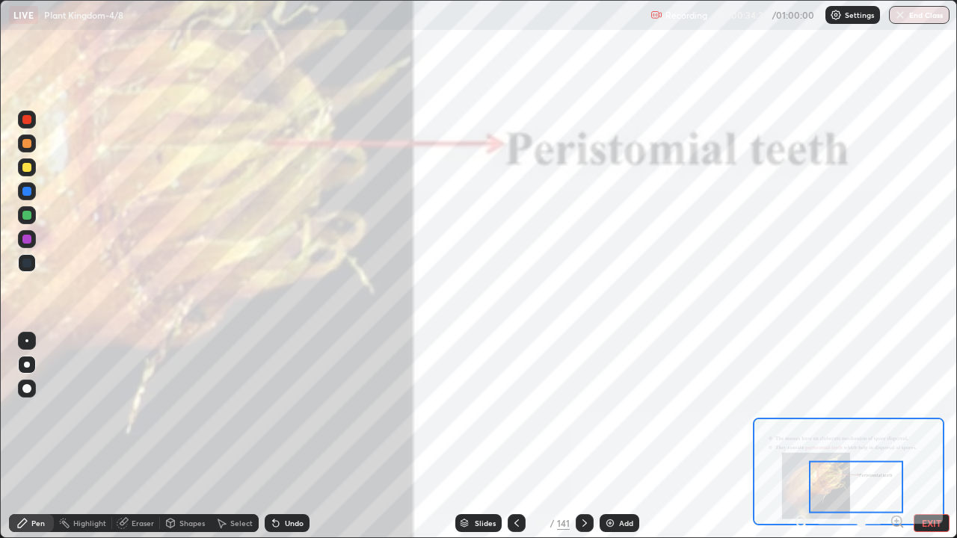
click at [805, 437] on icon at bounding box center [805, 526] width 3 height 3
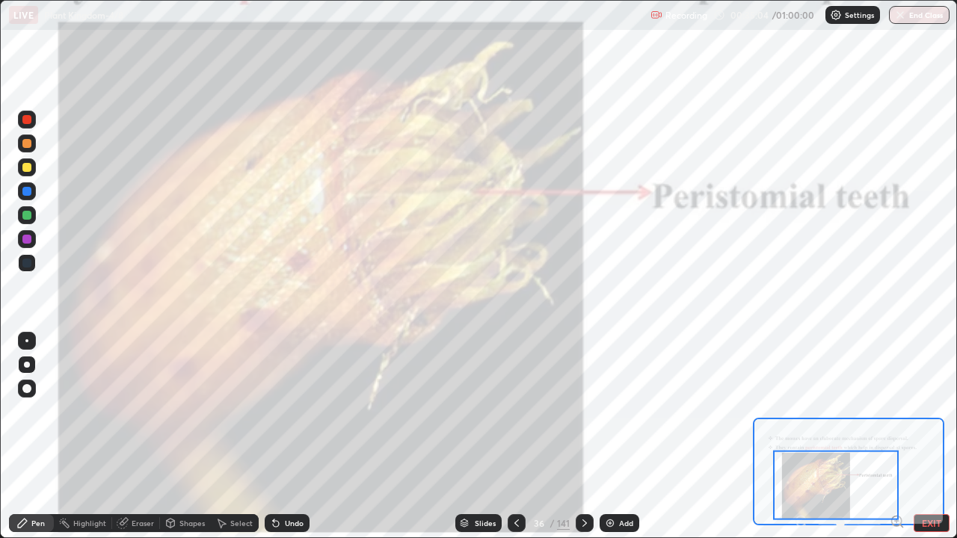
click at [582, 437] on icon at bounding box center [585, 523] width 12 height 12
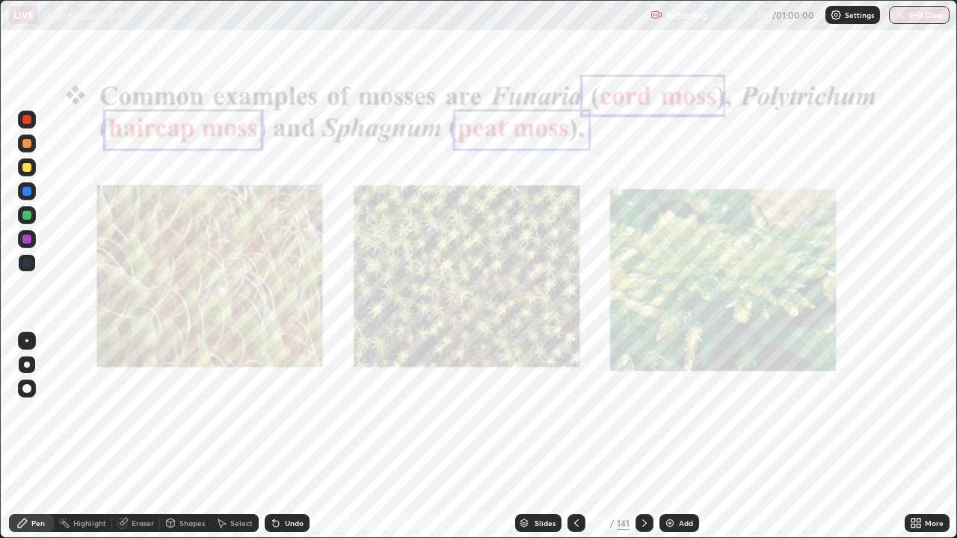
click at [33, 117] on div at bounding box center [27, 120] width 18 height 18
click at [685, 437] on div "Add" at bounding box center [686, 523] width 14 height 7
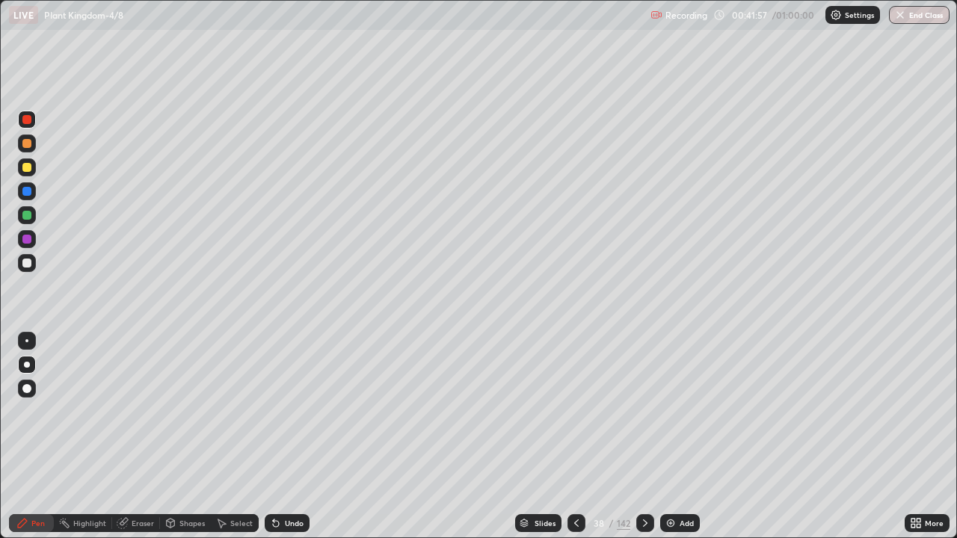
click at [33, 171] on div at bounding box center [27, 167] width 18 height 18
click at [28, 259] on div at bounding box center [26, 263] width 9 height 9
click at [28, 167] on div at bounding box center [26, 167] width 9 height 9
click at [28, 169] on div at bounding box center [26, 167] width 9 height 9
click at [530, 437] on div "Slides" at bounding box center [538, 523] width 46 height 18
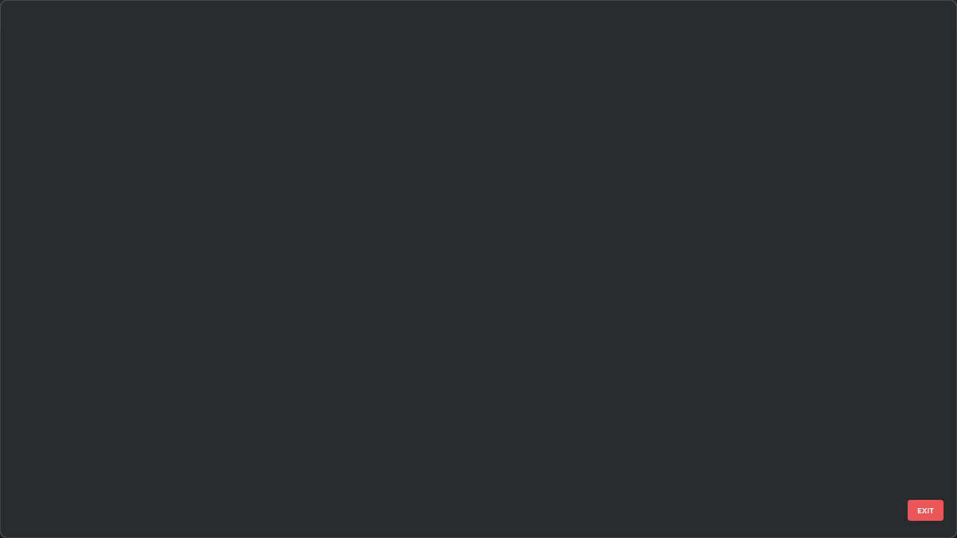
scroll to position [5235, 0]
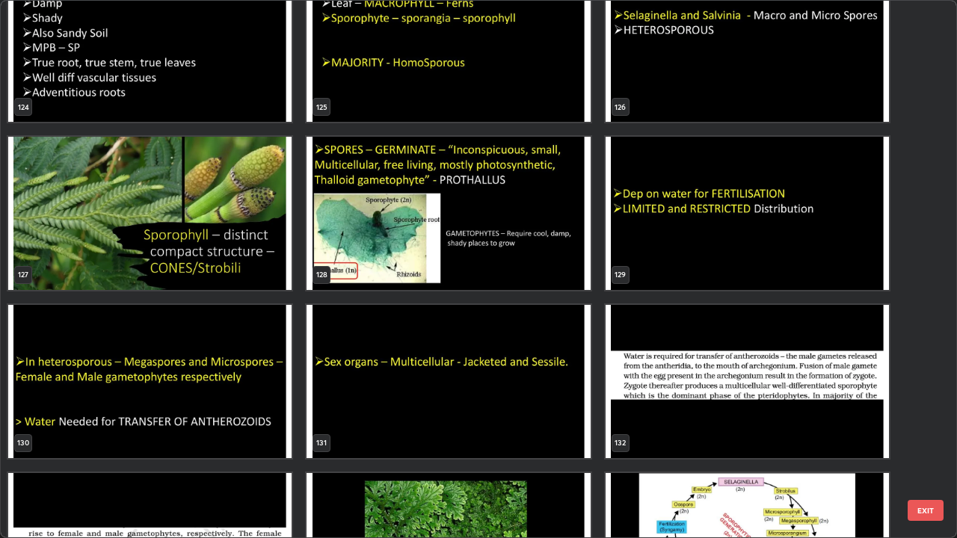
click at [517, 276] on img "grid" at bounding box center [448, 213] width 283 height 153
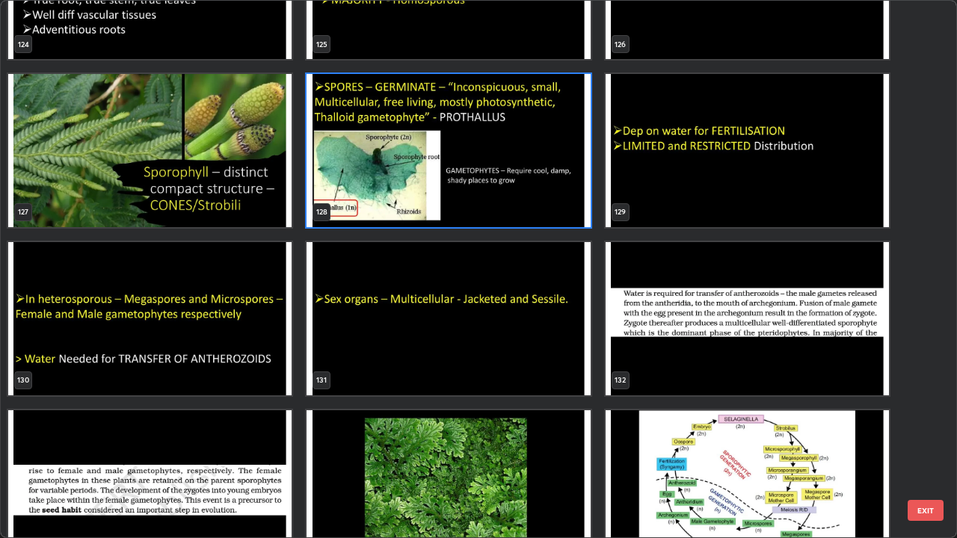
scroll to position [6988, 0]
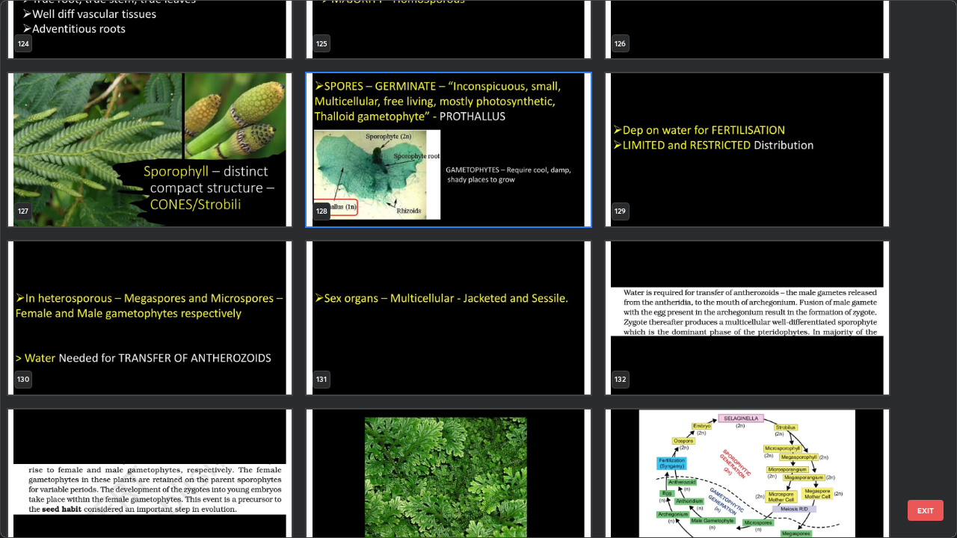
click at [407, 200] on img "grid" at bounding box center [448, 149] width 283 height 153
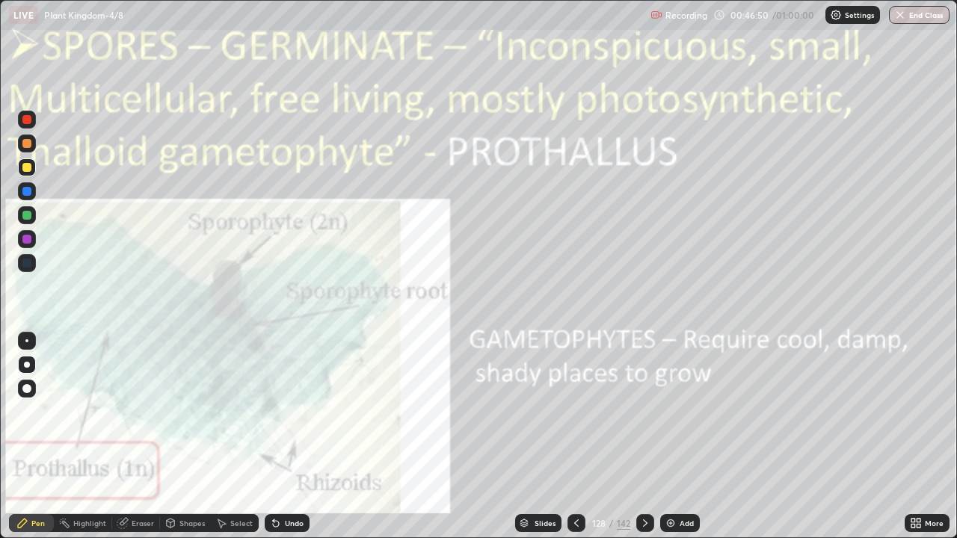
click at [411, 203] on img "grid" at bounding box center [448, 149] width 283 height 153
click at [413, 202] on img "grid" at bounding box center [448, 149] width 283 height 153
click at [31, 164] on div at bounding box center [26, 167] width 9 height 9
click at [542, 437] on div "Slides" at bounding box center [545, 523] width 21 height 7
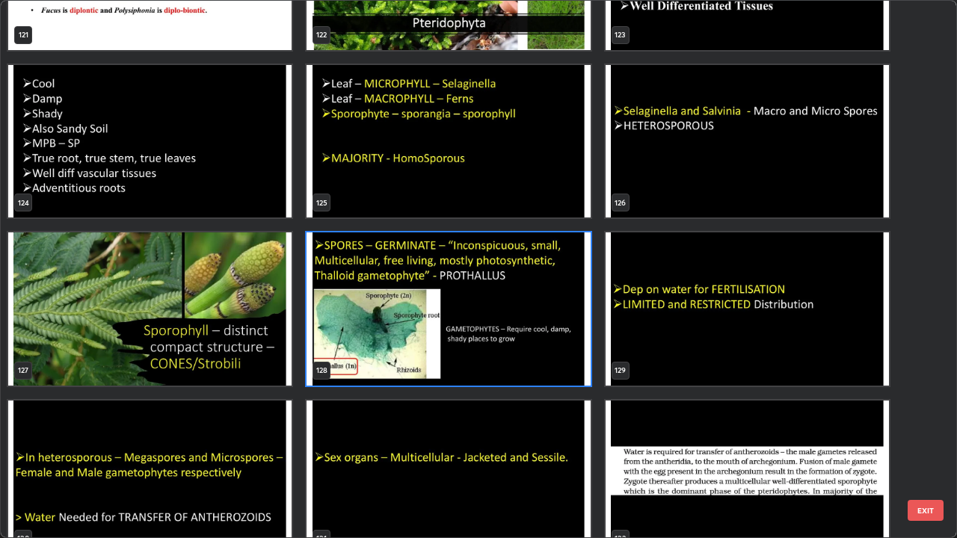
scroll to position [6832, 0]
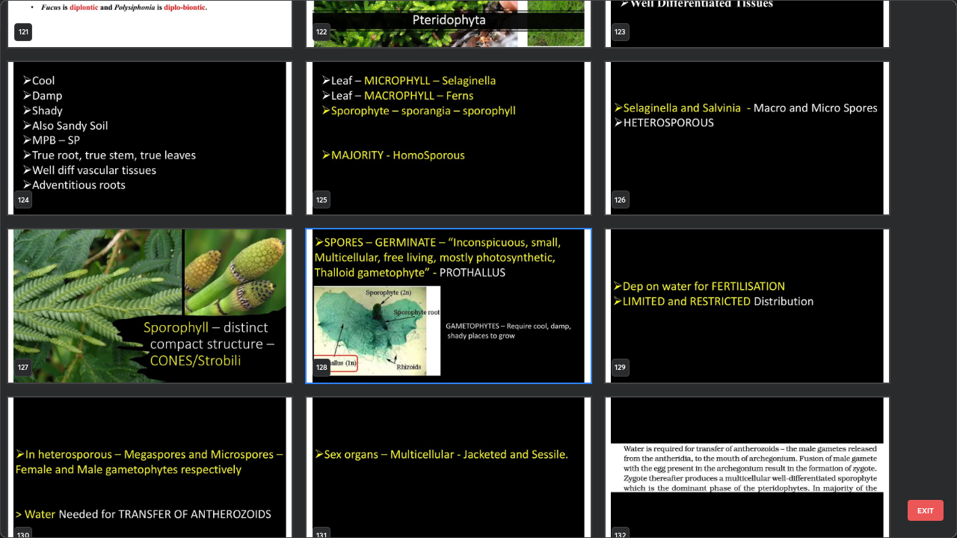
click at [264, 326] on img "grid" at bounding box center [149, 306] width 283 height 153
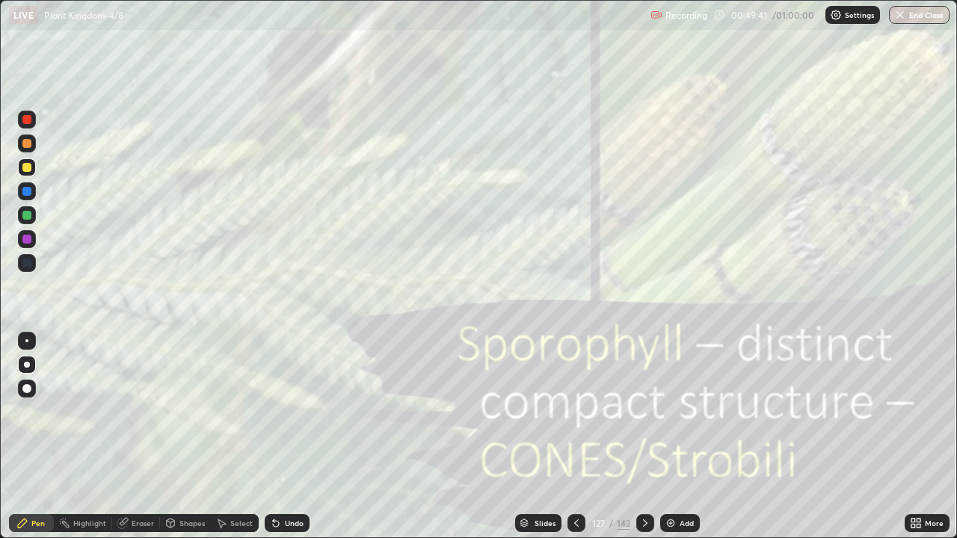
click at [264, 326] on img "grid" at bounding box center [149, 306] width 283 height 153
click at [677, 437] on div "Add" at bounding box center [680, 523] width 40 height 18
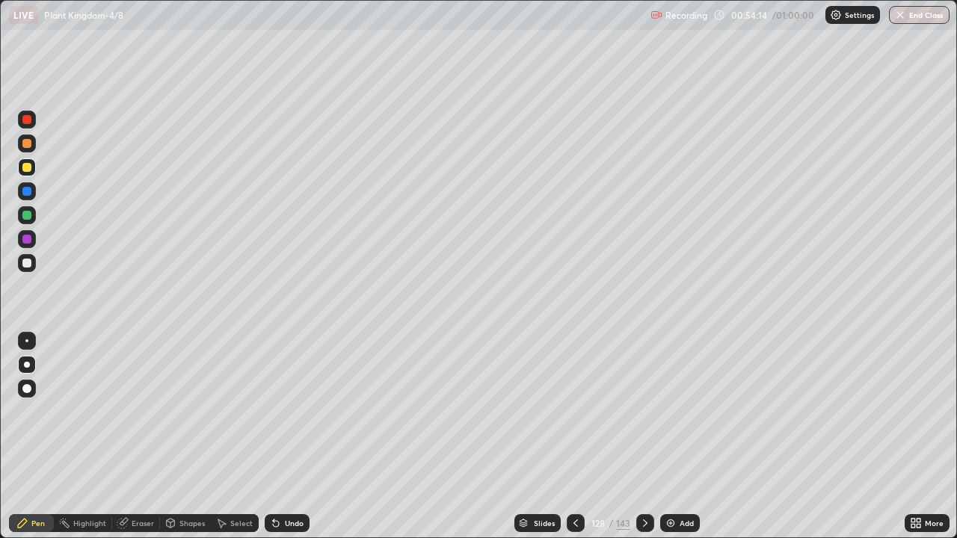
click at [534, 437] on div "Slides" at bounding box center [544, 523] width 21 height 7
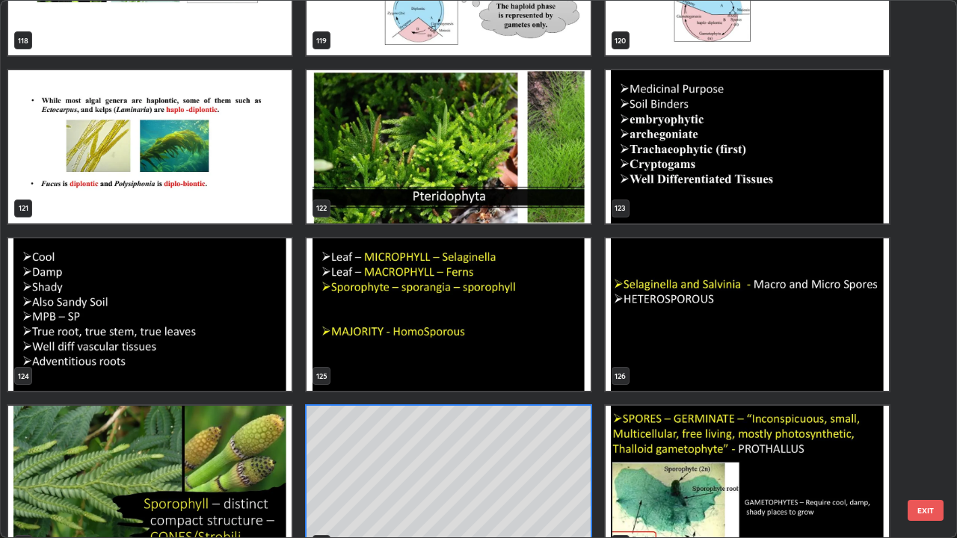
scroll to position [6649, 0]
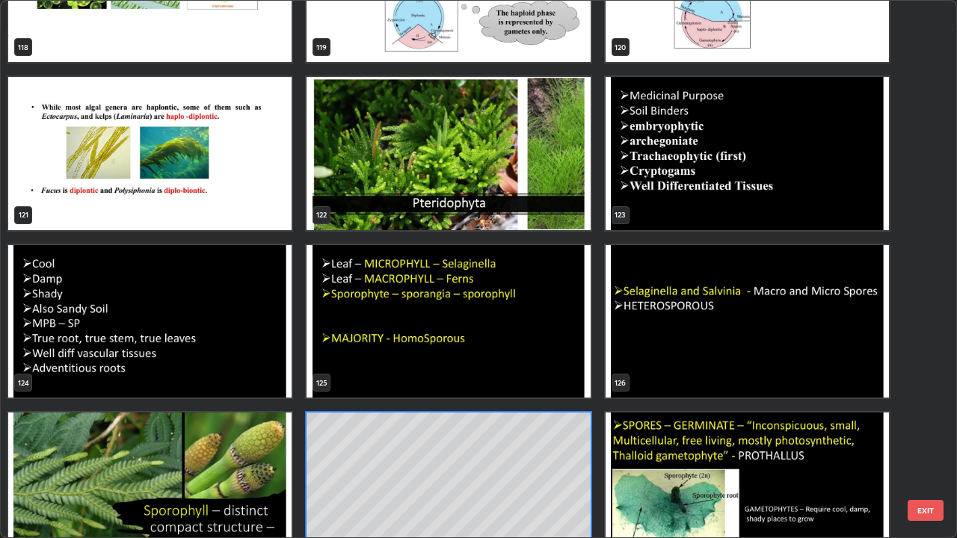
click at [434, 315] on img "grid" at bounding box center [448, 321] width 283 height 153
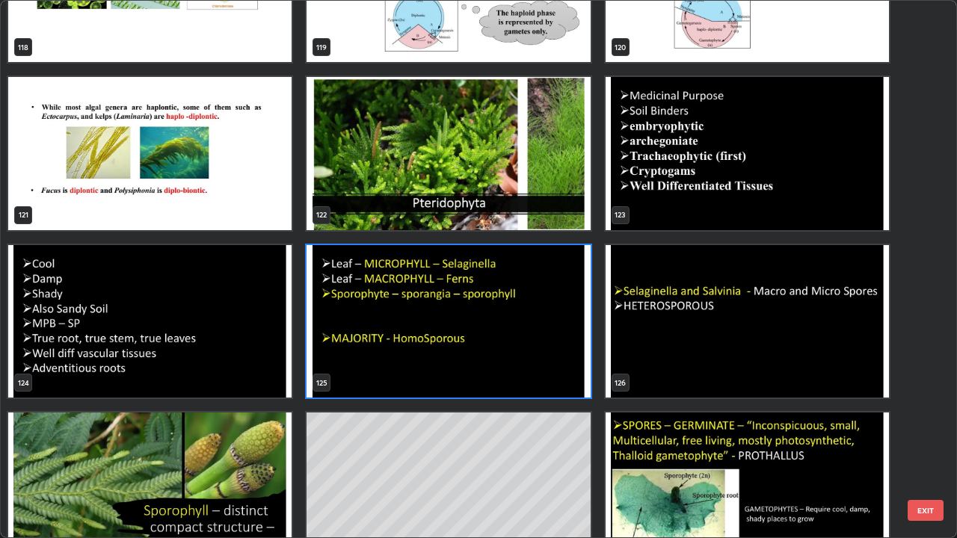
click at [439, 317] on img "grid" at bounding box center [448, 321] width 283 height 153
click at [442, 313] on img "grid" at bounding box center [448, 321] width 283 height 153
click at [440, 315] on img "grid" at bounding box center [448, 321] width 283 height 153
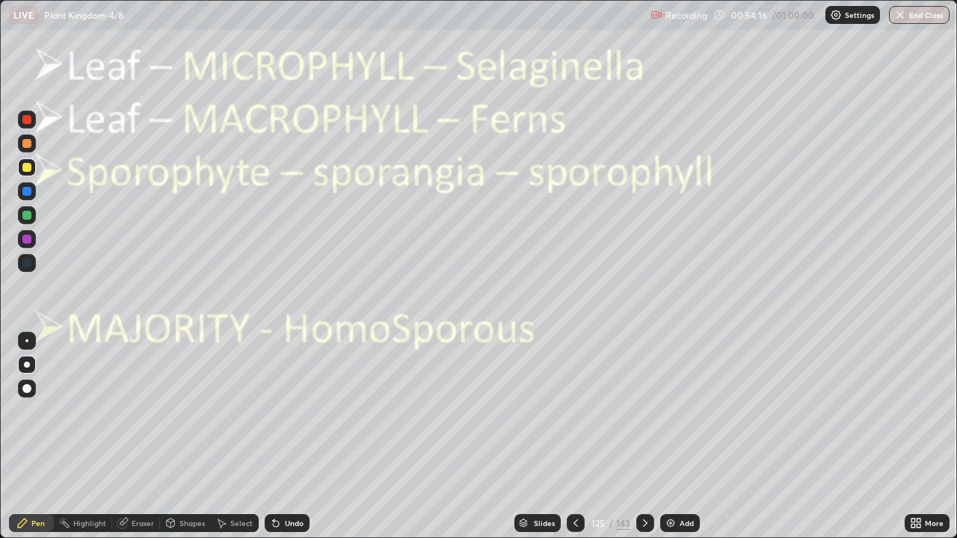
click at [436, 314] on img "grid" at bounding box center [448, 321] width 283 height 153
click at [535, 437] on div "Slides" at bounding box center [544, 523] width 21 height 7
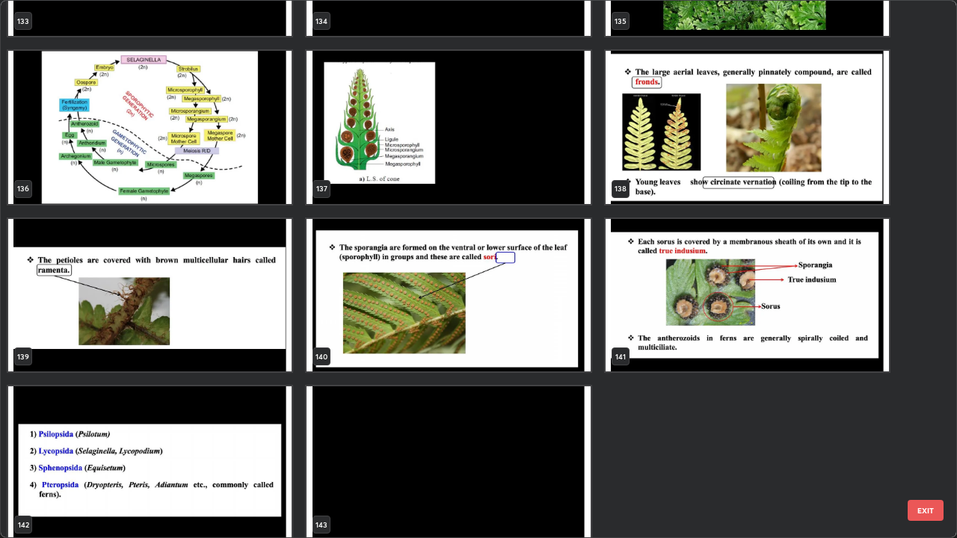
scroll to position [7524, 0]
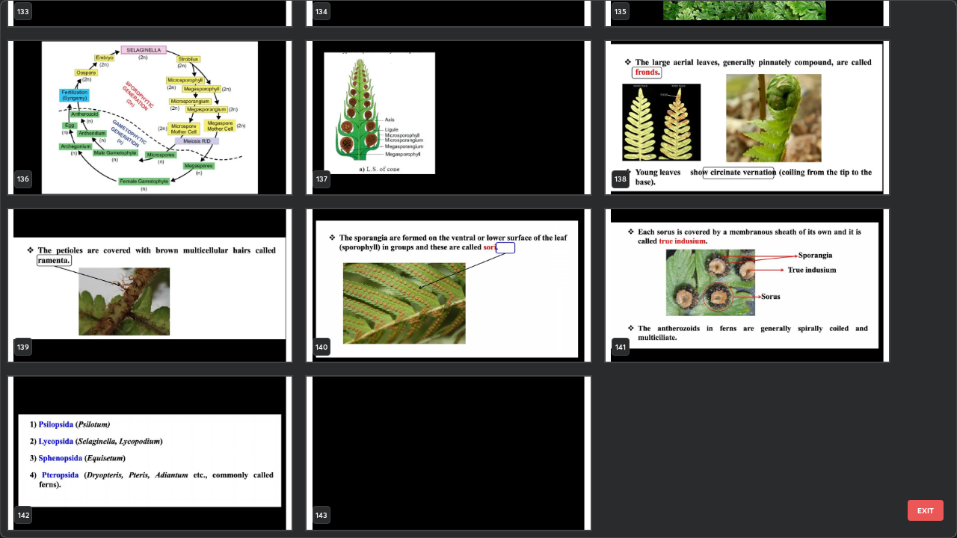
click at [356, 271] on img "grid" at bounding box center [448, 285] width 283 height 153
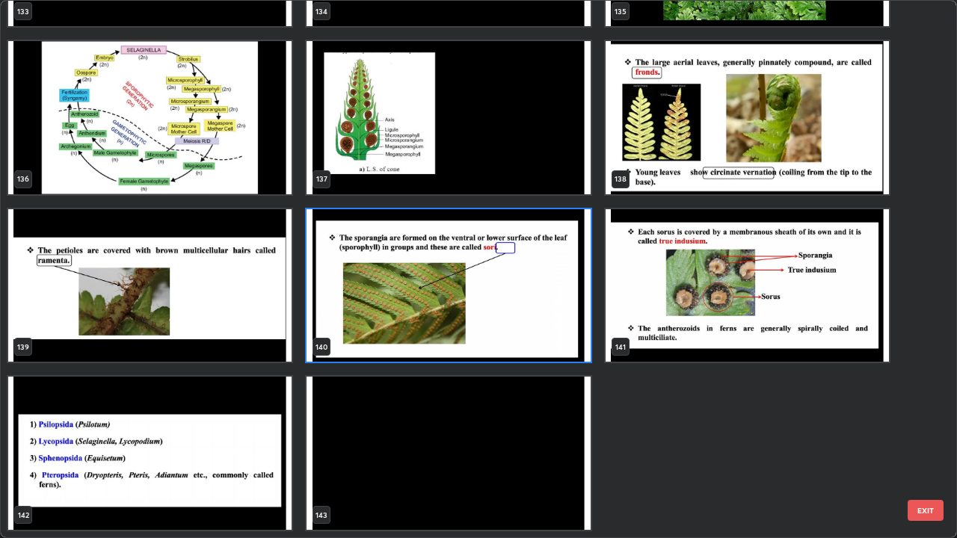
click at [356, 271] on img "grid" at bounding box center [448, 285] width 283 height 153
click at [354, 278] on img "grid" at bounding box center [448, 285] width 283 height 153
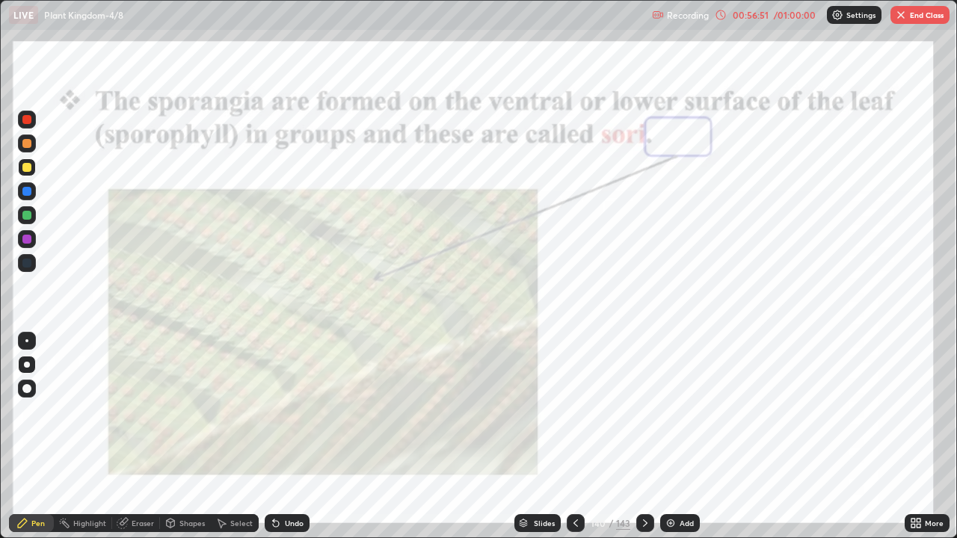
click at [354, 278] on img "grid" at bounding box center [448, 285] width 283 height 153
click at [918, 437] on icon at bounding box center [919, 521] width 4 height 4
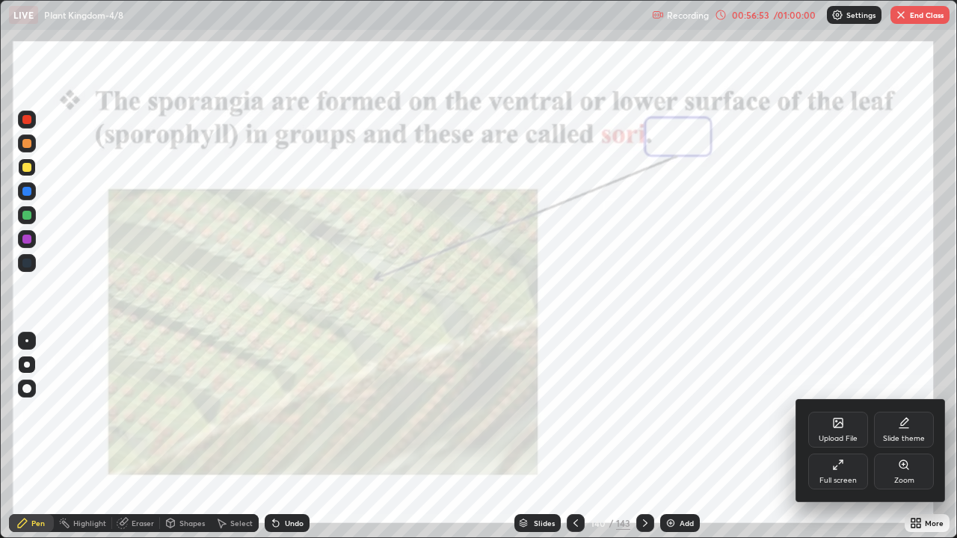
click at [891, 437] on div "Zoom" at bounding box center [904, 472] width 60 height 36
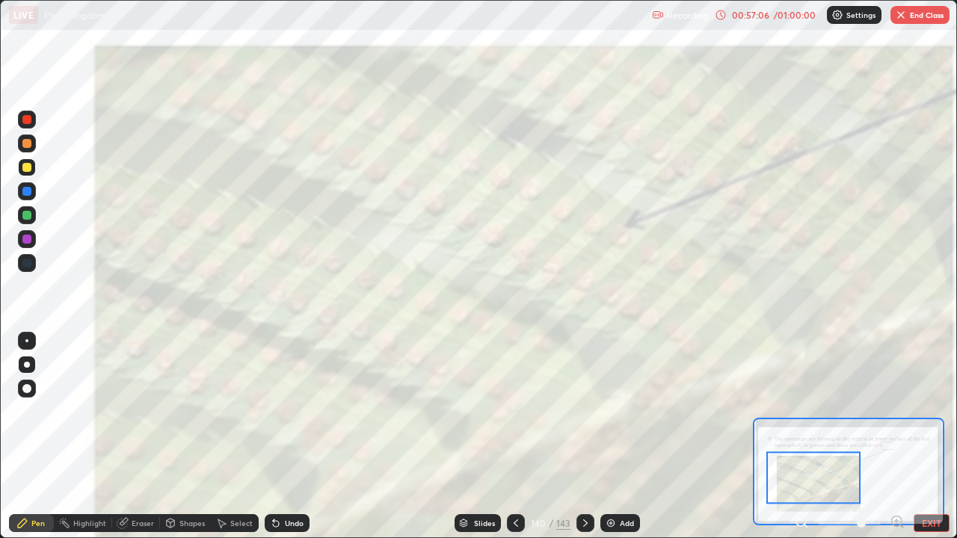
click at [514, 437] on icon at bounding box center [516, 523] width 12 height 12
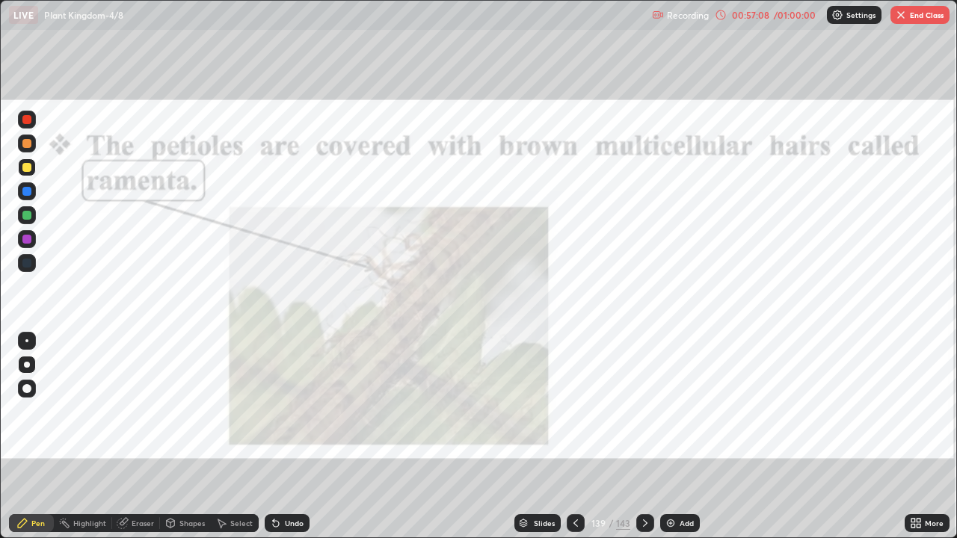
click at [574, 437] on icon at bounding box center [576, 523] width 12 height 12
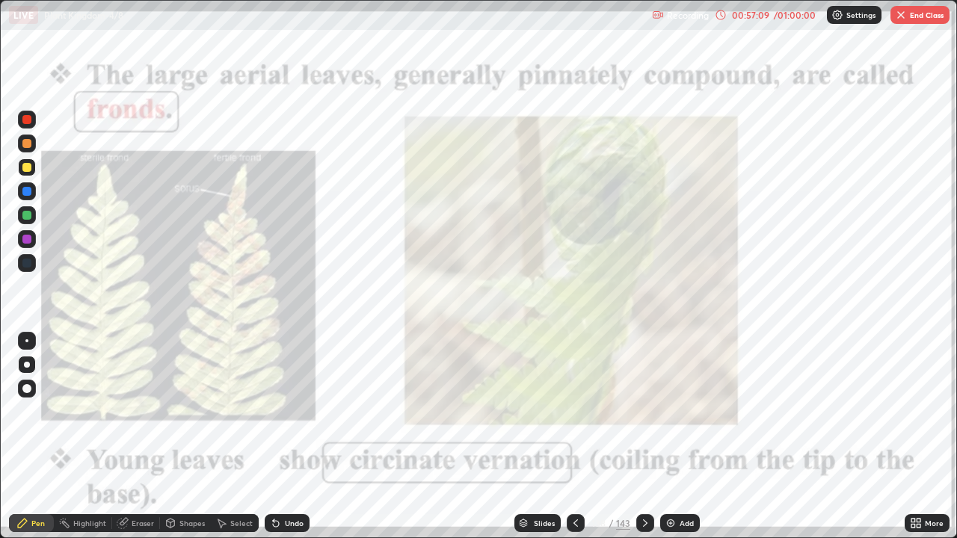
click at [929, 437] on div "More" at bounding box center [927, 523] width 45 height 18
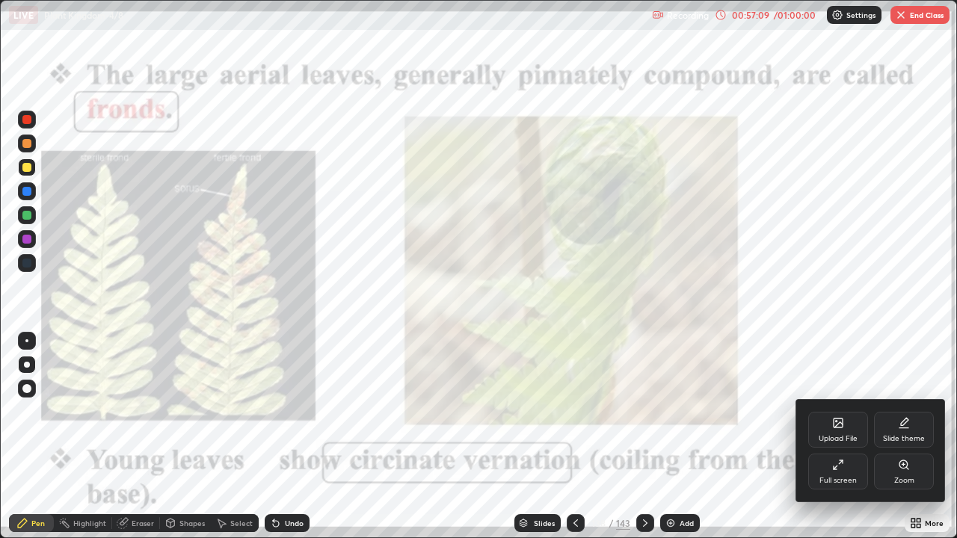
click at [904, 437] on div "Zoom" at bounding box center [904, 480] width 20 height 7
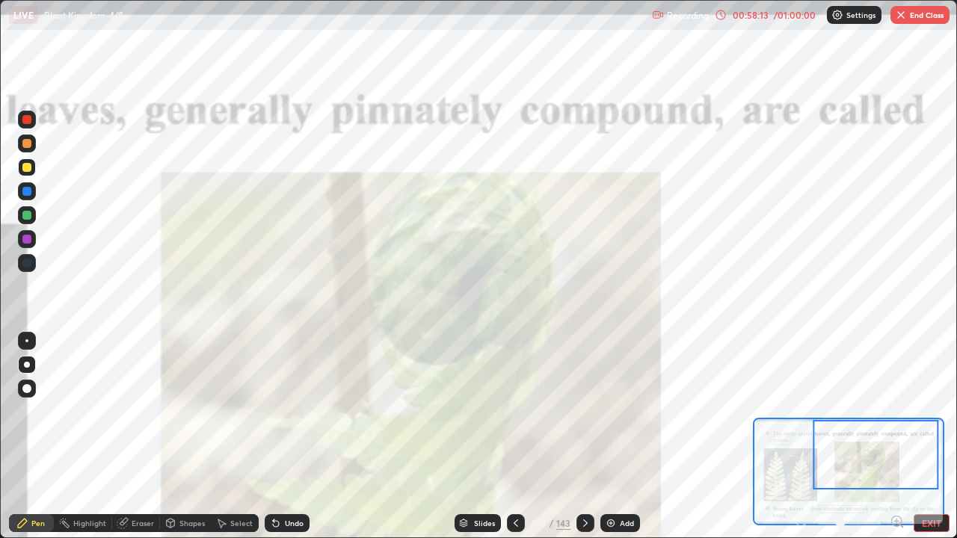
click at [623, 437] on div "Add" at bounding box center [627, 523] width 14 height 7
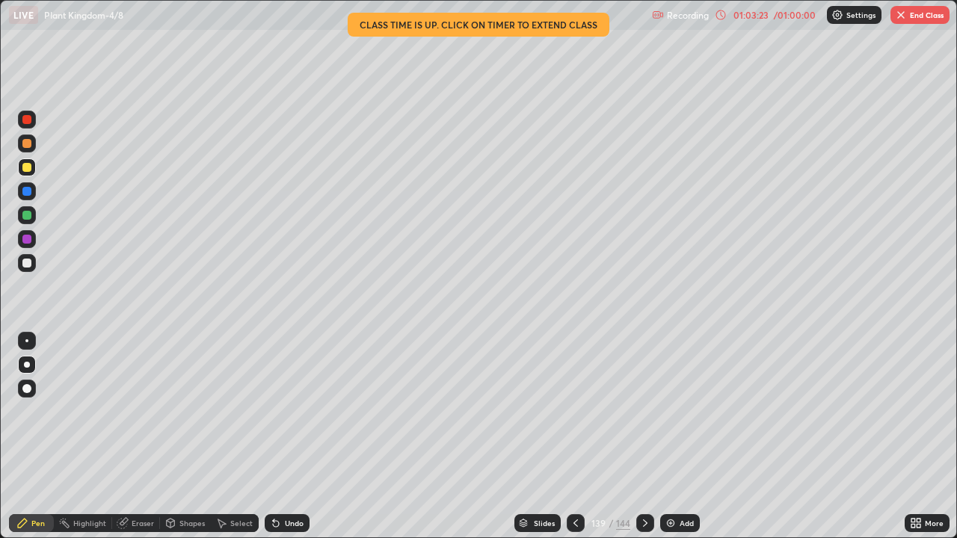
click at [289, 437] on div "Undo" at bounding box center [287, 523] width 45 height 18
click at [287, 437] on div "Undo" at bounding box center [294, 523] width 19 height 7
click at [288, 437] on div "Undo" at bounding box center [294, 523] width 19 height 7
click at [287, 437] on div "Undo" at bounding box center [294, 523] width 19 height 7
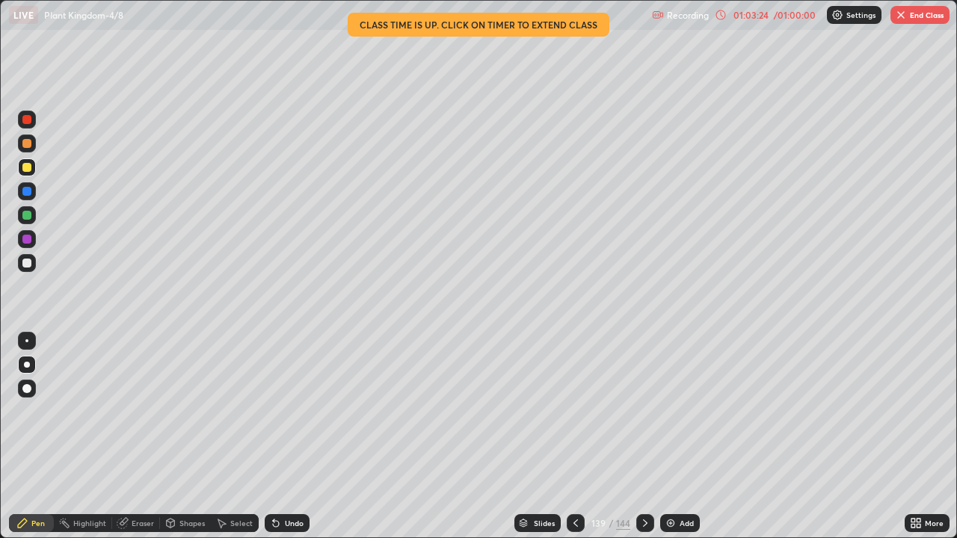
click at [287, 437] on div "Undo" at bounding box center [294, 523] width 19 height 7
click at [285, 437] on div "Undo" at bounding box center [294, 523] width 19 height 7
click at [284, 437] on div "Undo" at bounding box center [287, 523] width 45 height 18
click at [286, 437] on div "Undo" at bounding box center [287, 523] width 45 height 18
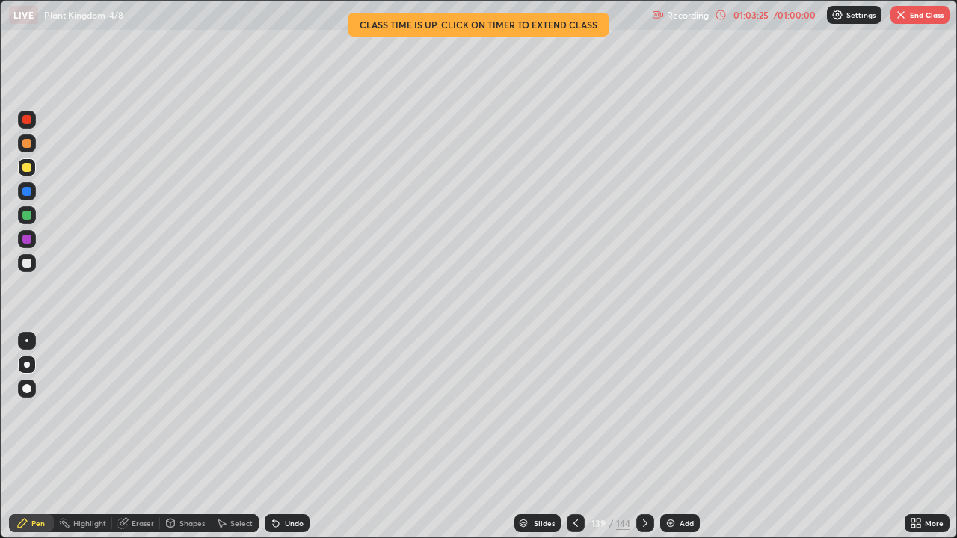
click at [286, 437] on div "Undo" at bounding box center [287, 523] width 45 height 18
click at [287, 437] on div "Undo" at bounding box center [287, 523] width 45 height 18
click at [286, 437] on div "Undo" at bounding box center [287, 523] width 45 height 18
click at [290, 437] on div "Undo" at bounding box center [294, 523] width 19 height 7
click at [292, 437] on div "Undo" at bounding box center [294, 523] width 19 height 7
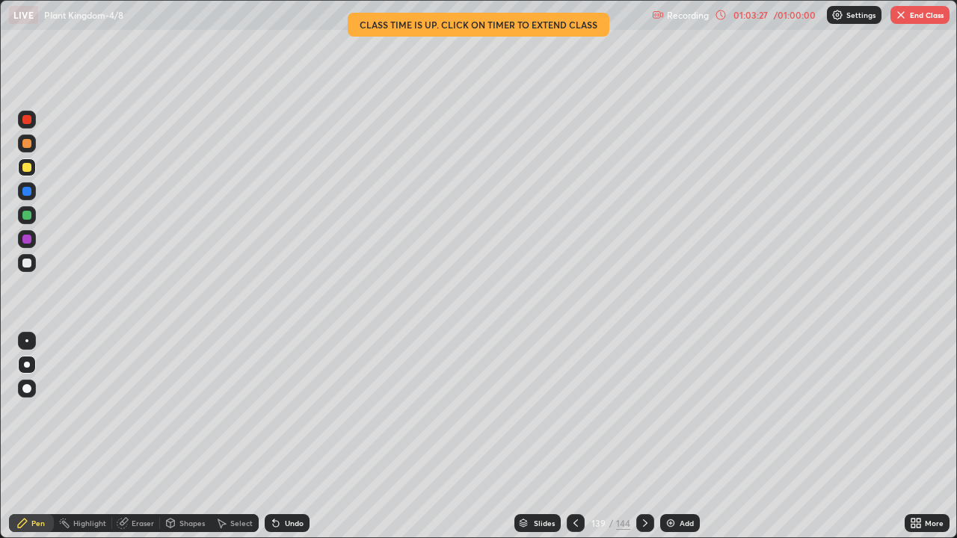
click at [289, 437] on div "Undo" at bounding box center [294, 523] width 19 height 7
click at [291, 437] on div "Undo" at bounding box center [294, 523] width 19 height 7
click at [290, 437] on div "Undo" at bounding box center [294, 523] width 19 height 7
click at [142, 437] on div "Eraser" at bounding box center [143, 523] width 22 height 7
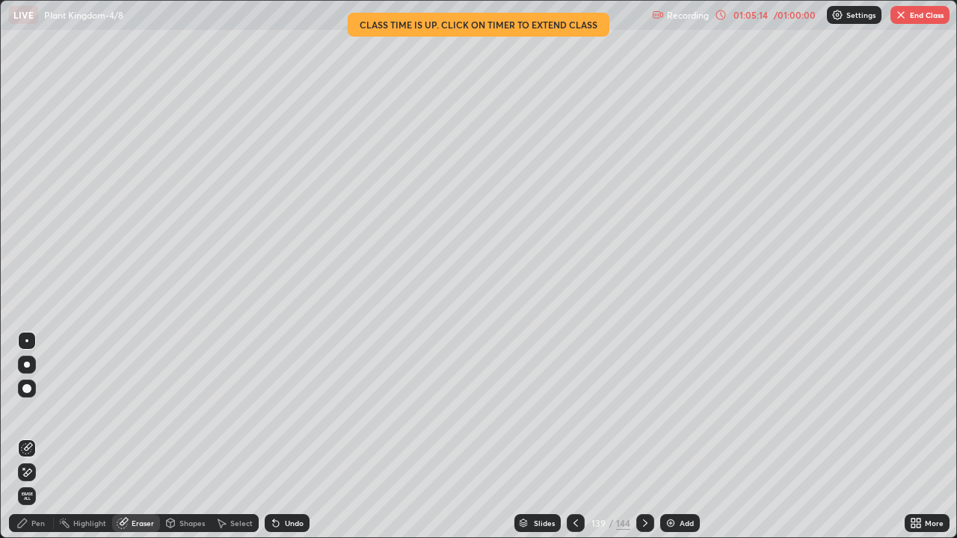
click at [26, 437] on span "Erase all" at bounding box center [27, 496] width 16 height 9
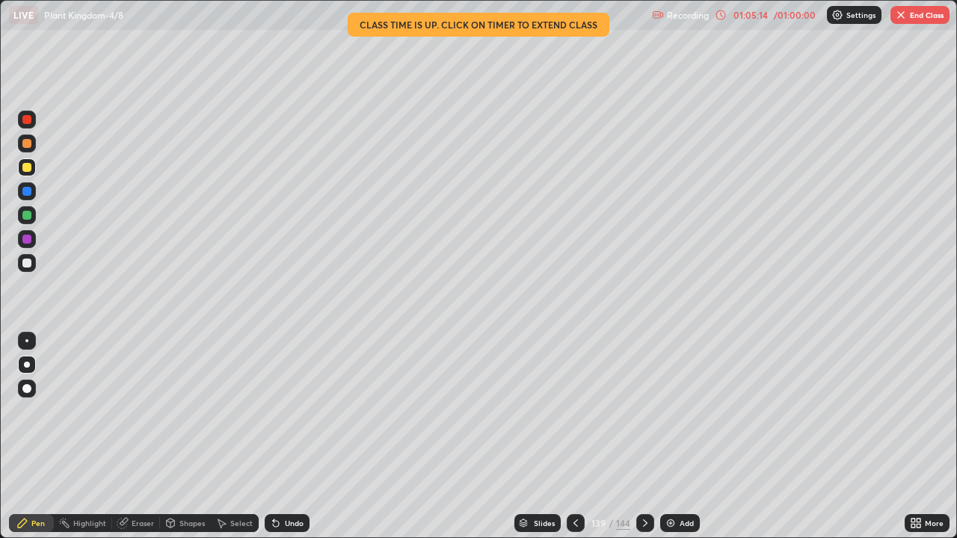
click at [30, 437] on div "Pen" at bounding box center [31, 523] width 45 height 18
click at [30, 199] on div at bounding box center [27, 191] width 18 height 18
click at [31, 170] on div at bounding box center [26, 167] width 9 height 9
click at [30, 266] on div at bounding box center [26, 263] width 9 height 9
click at [233, 437] on div "Select" at bounding box center [241, 523] width 22 height 7
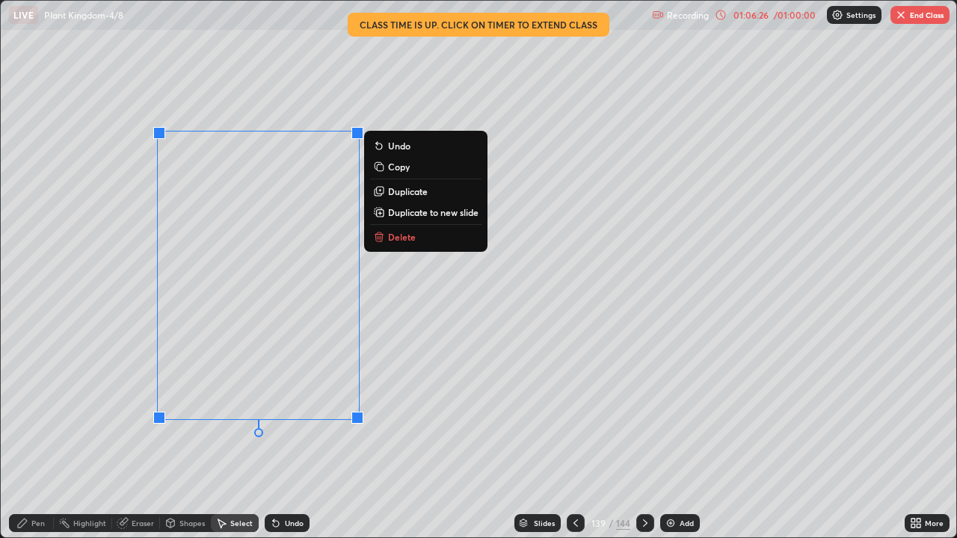
click at [390, 192] on p "Duplicate" at bounding box center [408, 191] width 40 height 12
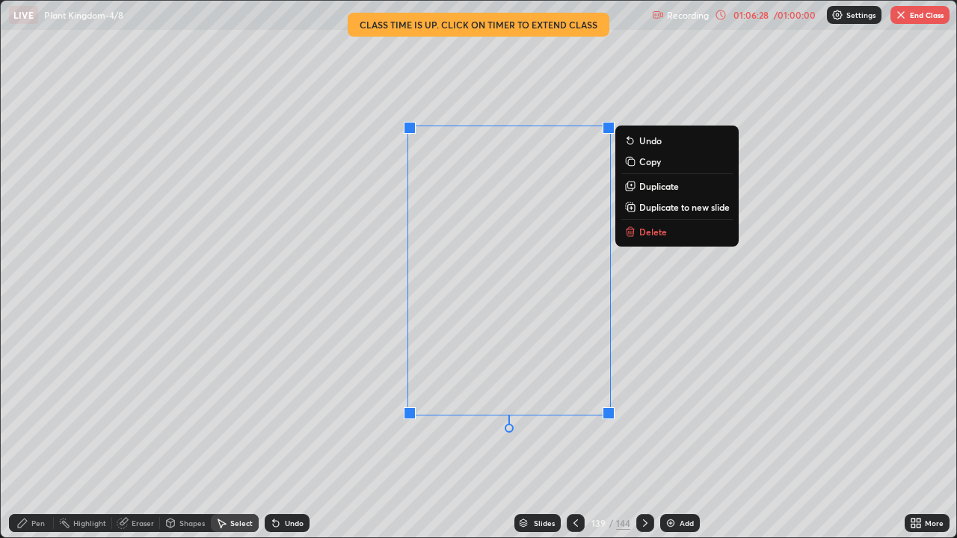
click at [644, 193] on button "Duplicate" at bounding box center [676, 186] width 111 height 18
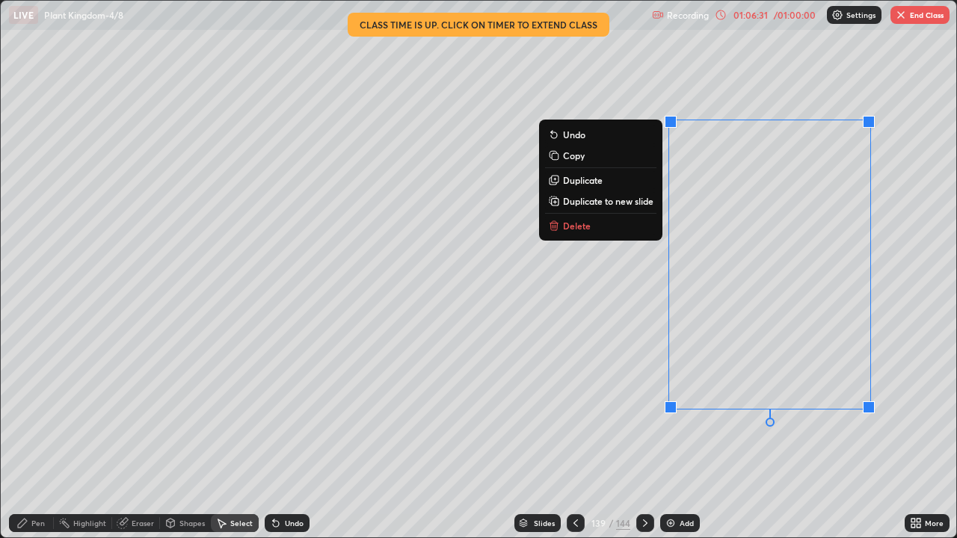
click at [40, 437] on div "Pen" at bounding box center [37, 523] width 13 height 7
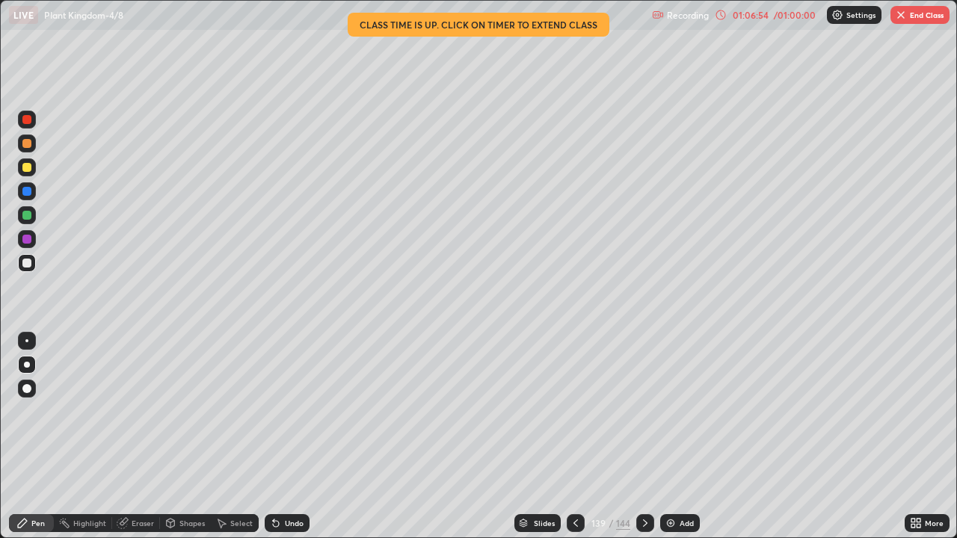
click at [34, 122] on div at bounding box center [27, 120] width 18 height 18
click at [27, 245] on div at bounding box center [27, 239] width 18 height 18
click at [913, 21] on button "End Class" at bounding box center [919, 15] width 59 height 18
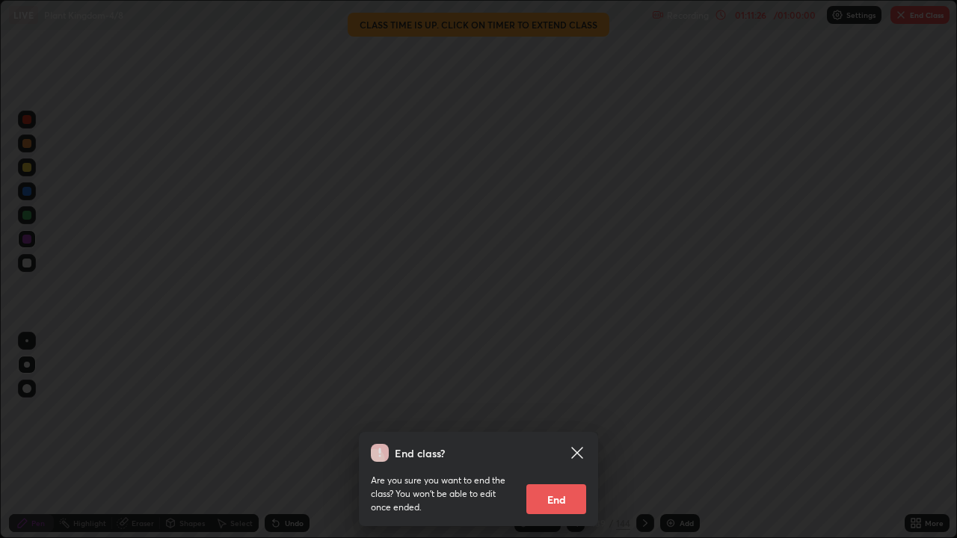
click at [568, 437] on button "End" at bounding box center [556, 499] width 60 height 30
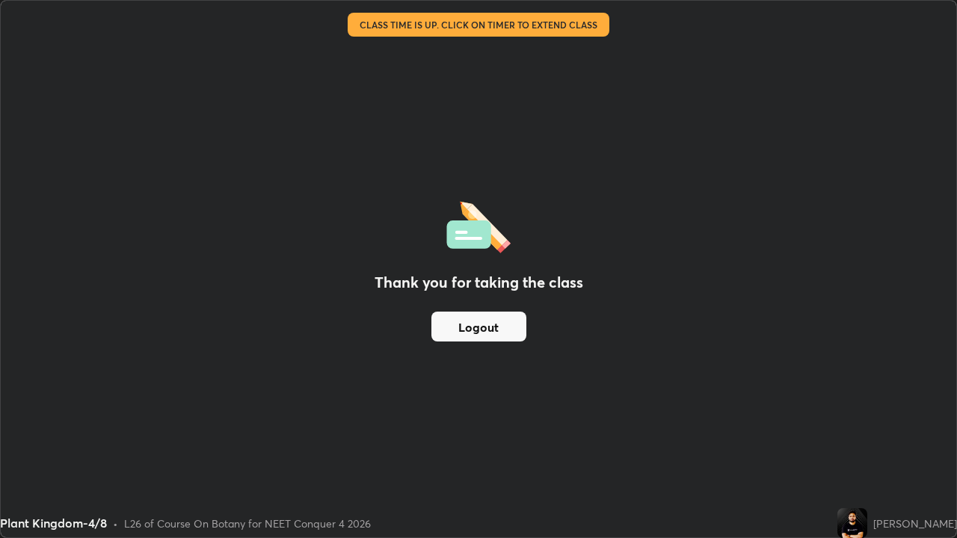
click at [493, 332] on button "Logout" at bounding box center [478, 327] width 95 height 30
click at [494, 325] on button "Logout" at bounding box center [478, 327] width 95 height 30
